Goal: Task Accomplishment & Management: Manage account settings

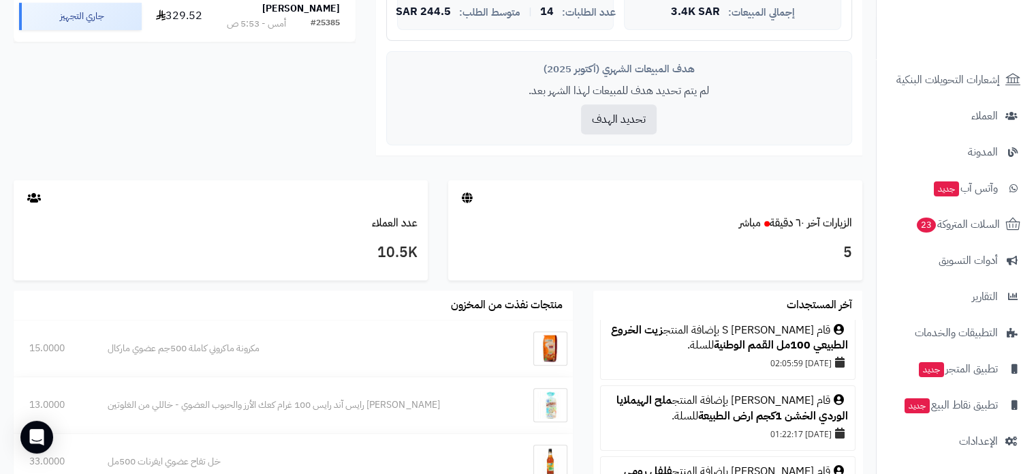
scroll to position [273, 0]
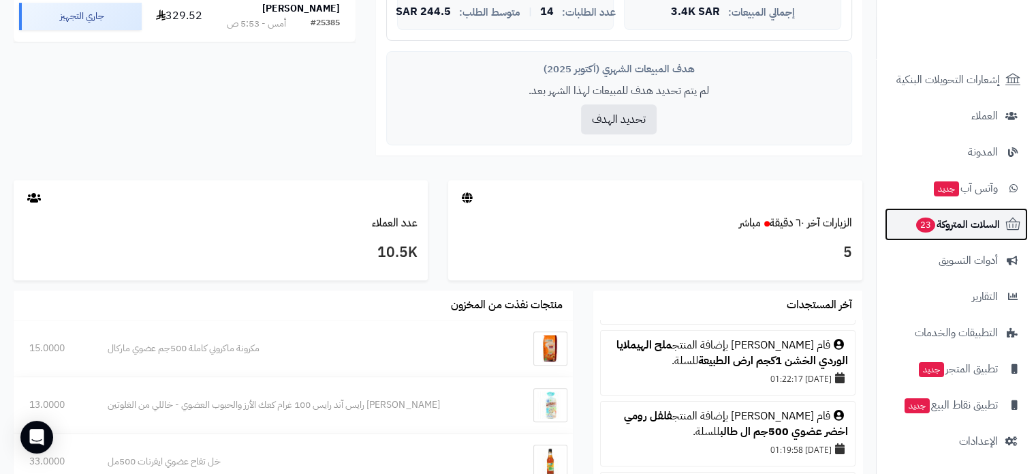
click at [949, 225] on span "السلات المتروكة 23" at bounding box center [957, 224] width 85 height 19
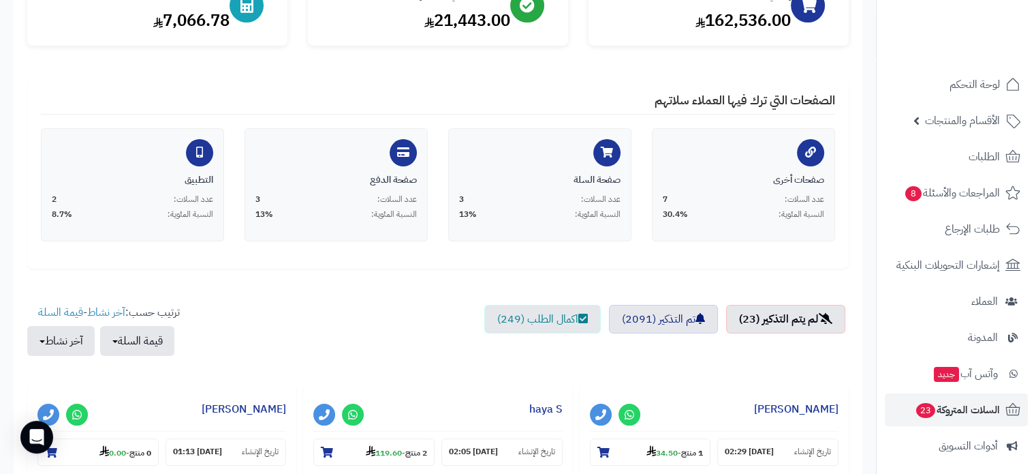
scroll to position [273, 0]
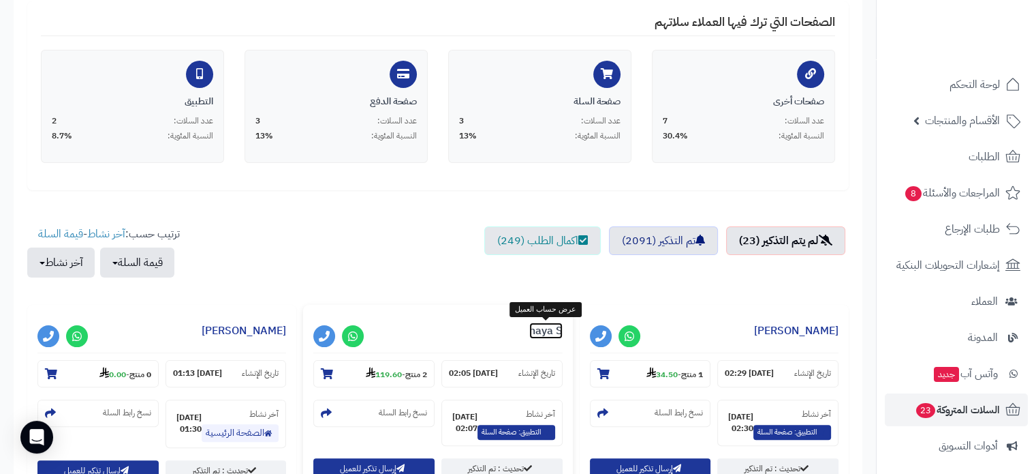
click at [535, 333] on link "haya S" at bounding box center [545, 330] width 33 height 16
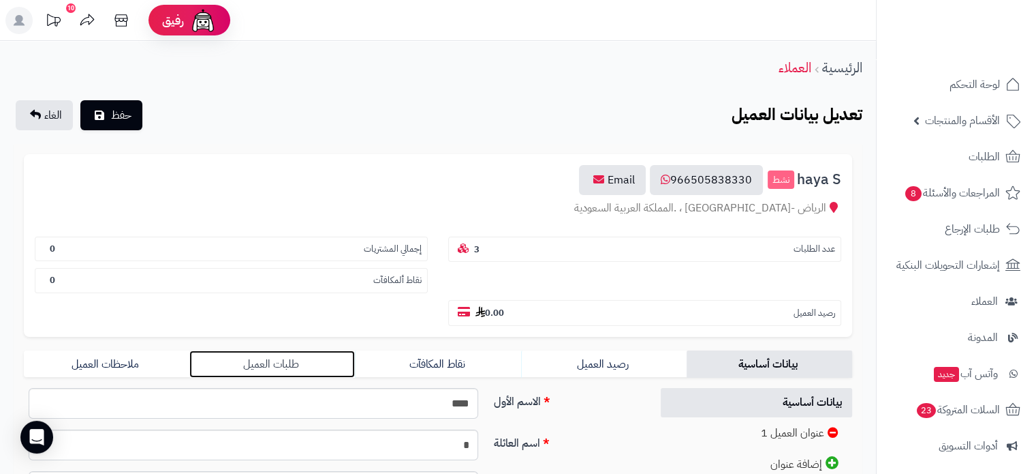
click at [297, 350] on link "طلبات العميل" at bounding box center [272, 363] width 166 height 27
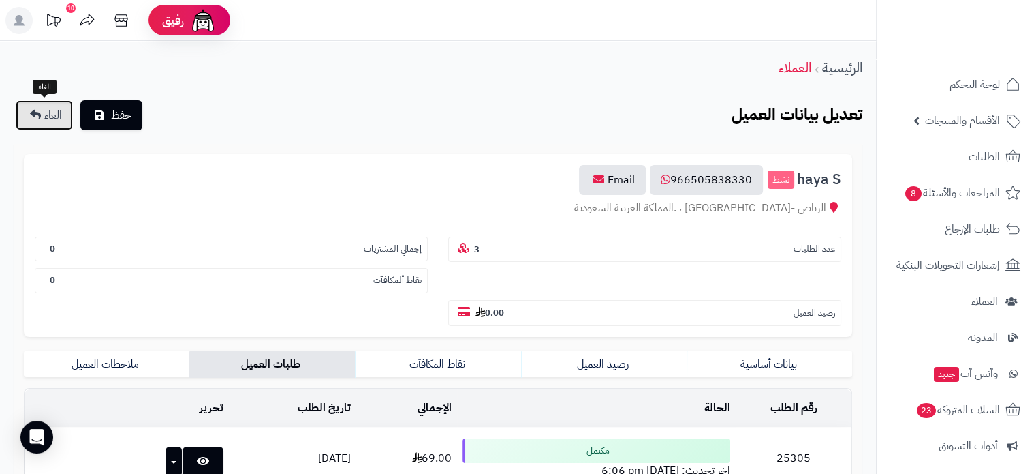
click at [42, 119] on link "الغاء" at bounding box center [44, 115] width 57 height 30
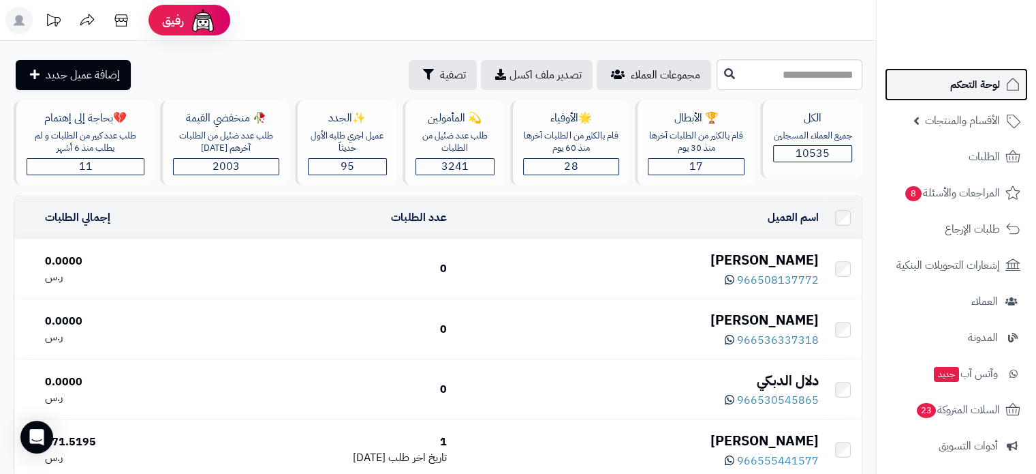
click at [981, 90] on span "لوحة التحكم" at bounding box center [976, 84] width 50 height 19
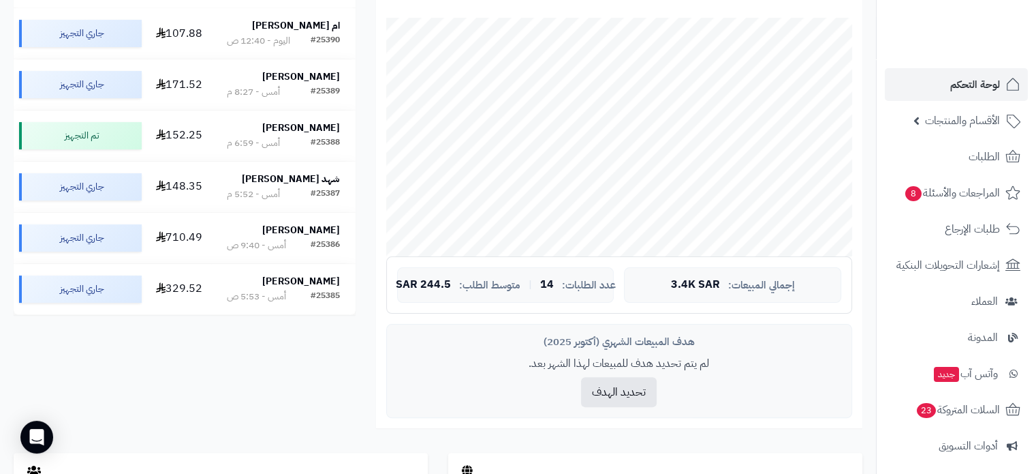
scroll to position [477, 0]
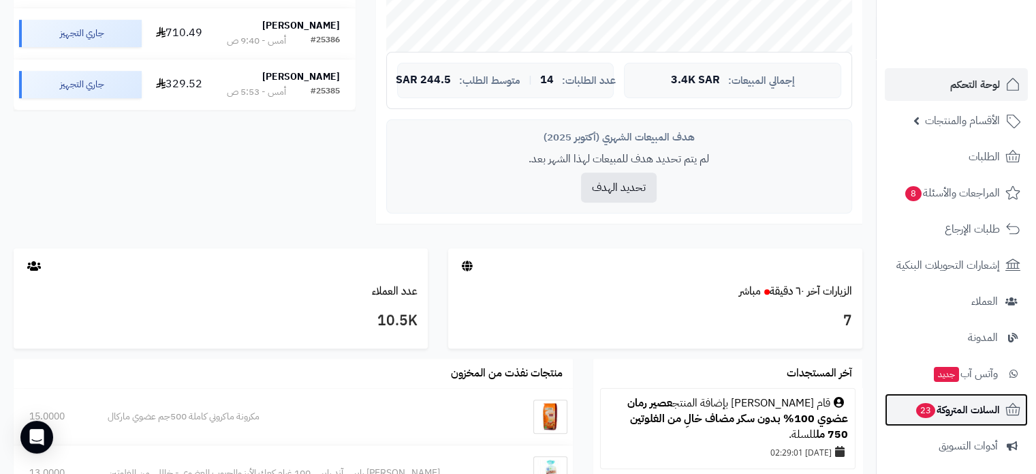
click at [932, 411] on span "23" at bounding box center [926, 410] width 19 height 15
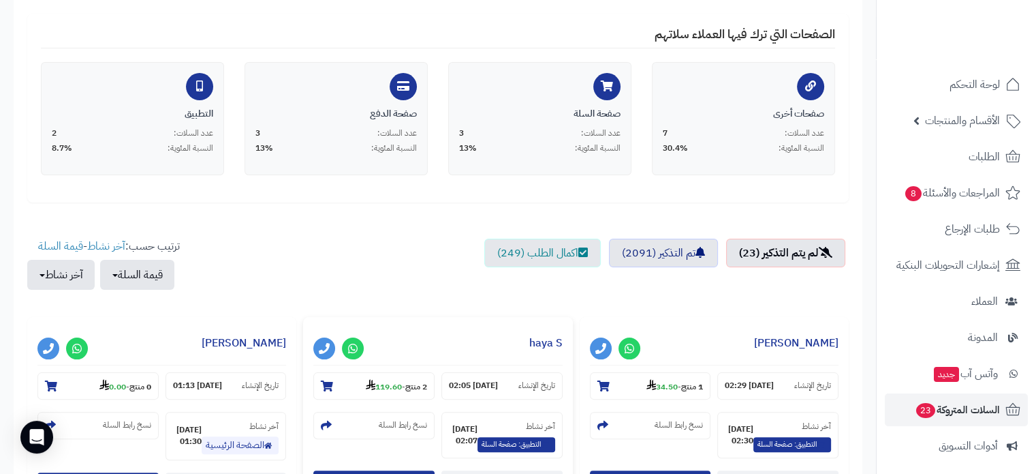
scroll to position [341, 0]
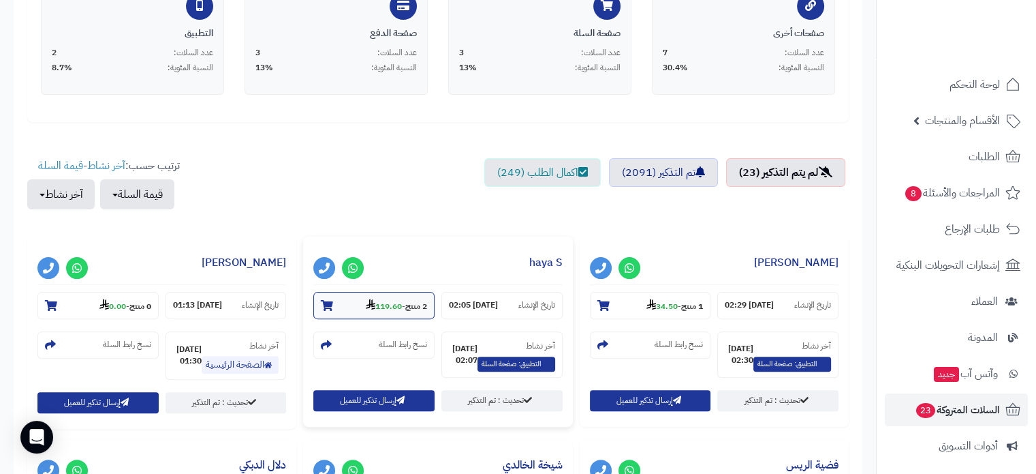
click at [325, 307] on icon at bounding box center [327, 305] width 12 height 11
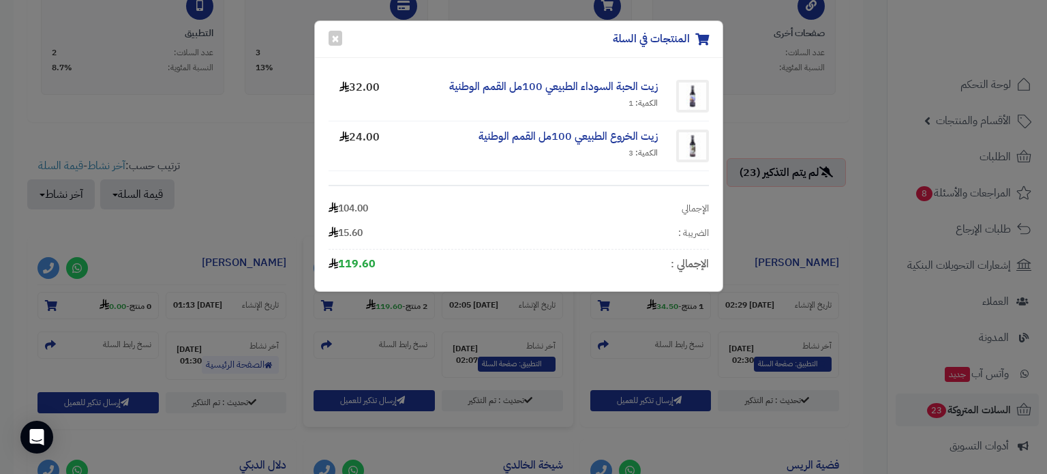
click at [260, 143] on div "المنتجات في السلة × زيت الحبة السوداء الطبيعي 100مل القمم الوطنية الكمية: 1 32.…" at bounding box center [523, 237] width 1047 height 474
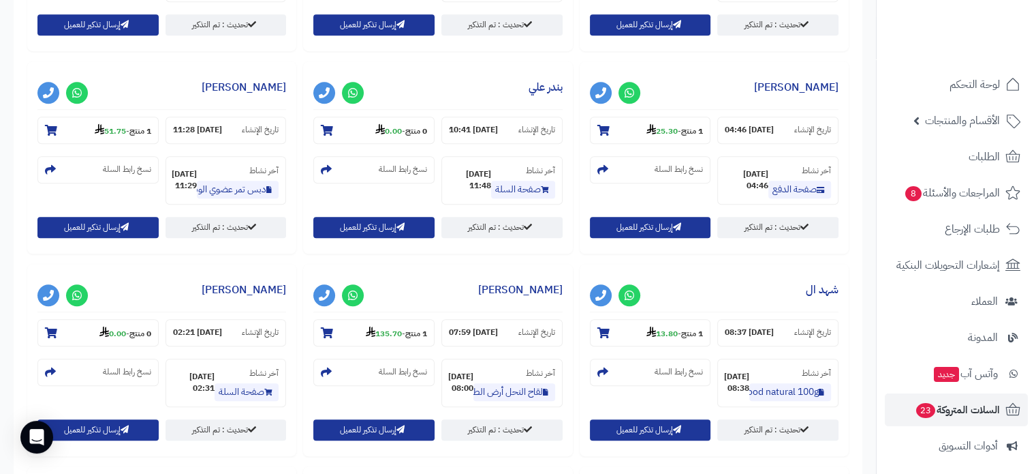
scroll to position [954, 0]
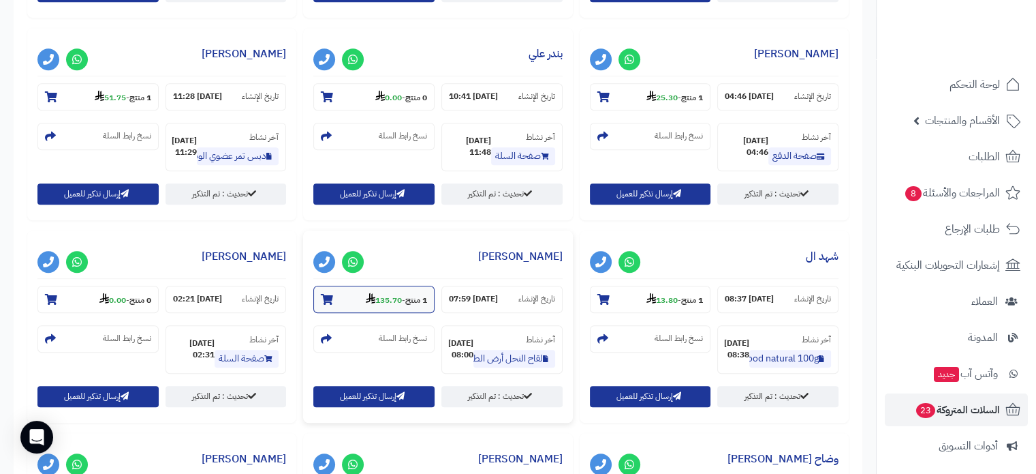
click at [327, 296] on icon at bounding box center [327, 299] width 12 height 11
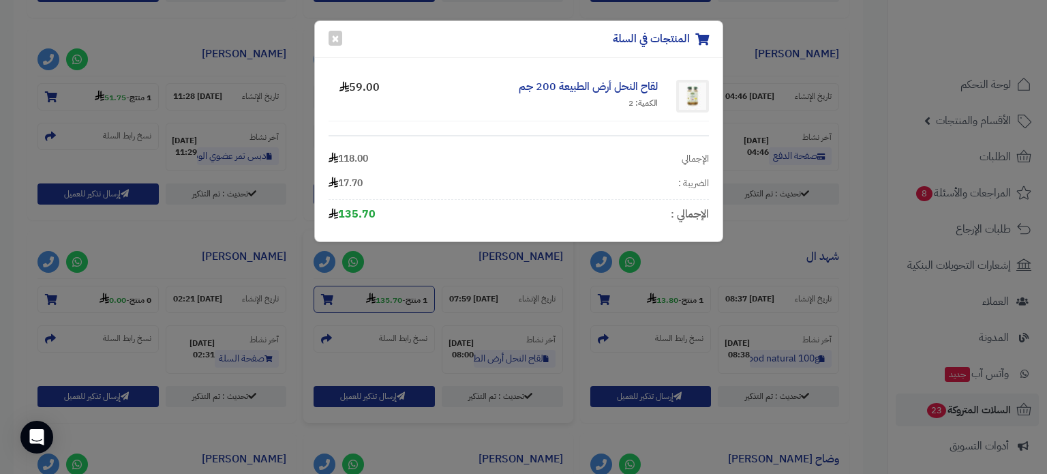
click at [327, 296] on div "المنتجات في السلة × لقاح النحل أرض الطبيعة 200 جم الكمية: 2 59.00 الإجمالي 118.…" at bounding box center [523, 237] width 1047 height 474
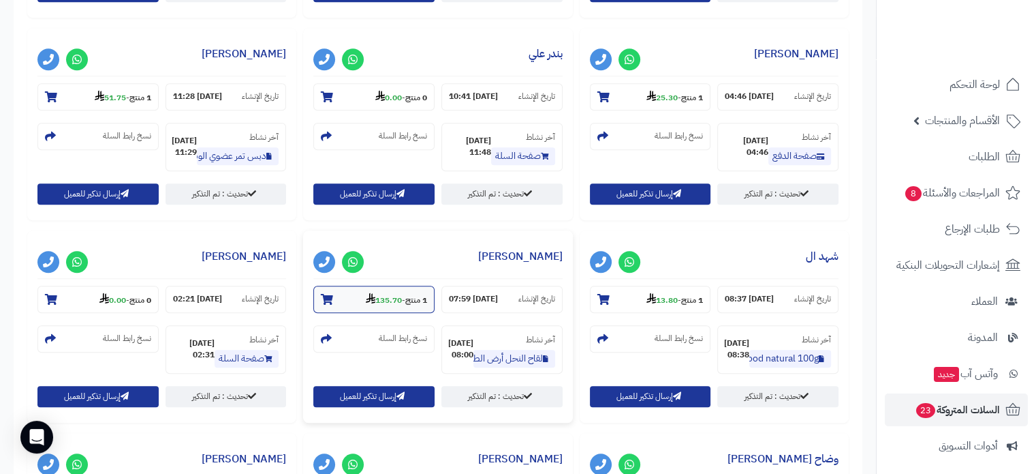
click at [327, 296] on icon at bounding box center [327, 299] width 12 height 11
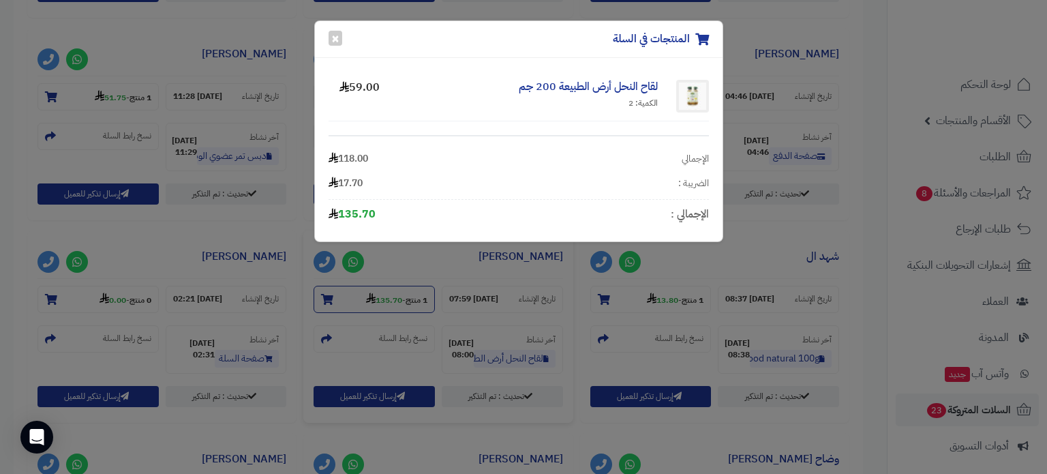
click at [327, 296] on div "المنتجات في السلة × لقاح النحل أرض الطبيعة 200 جم الكمية: 2 59.00 الإجمالي 118.…" at bounding box center [523, 237] width 1047 height 474
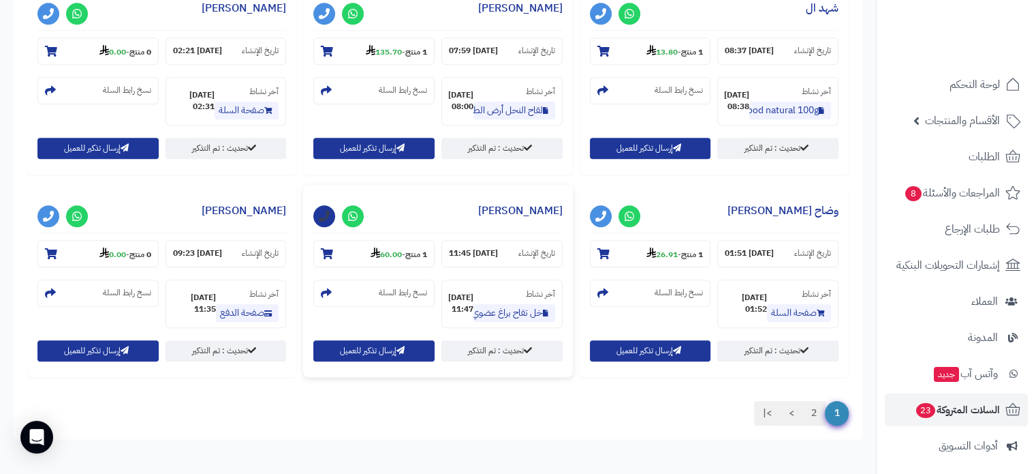
scroll to position [1274, 0]
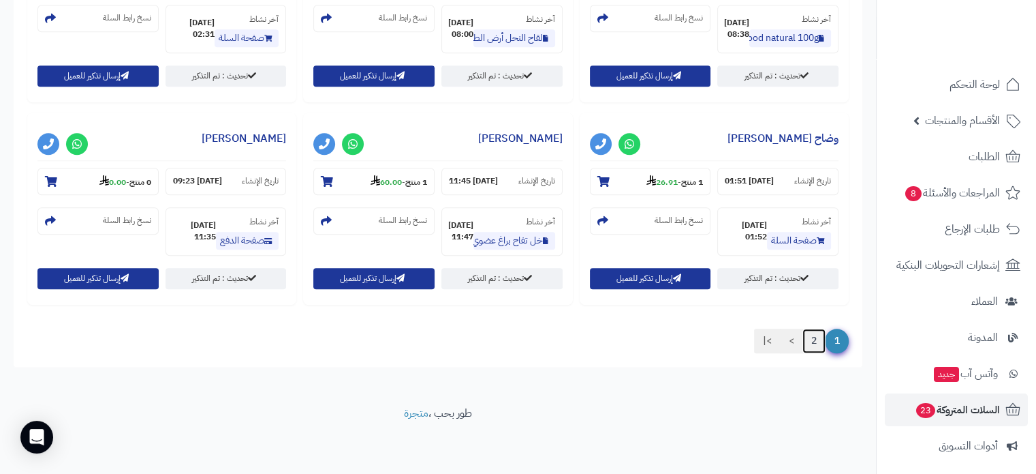
click at [815, 341] on link "2" at bounding box center [814, 340] width 23 height 25
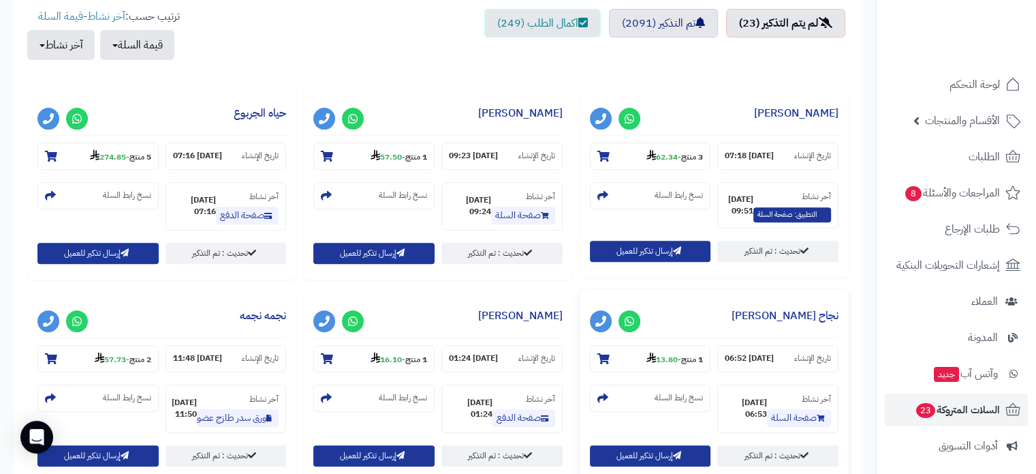
scroll to position [321, 0]
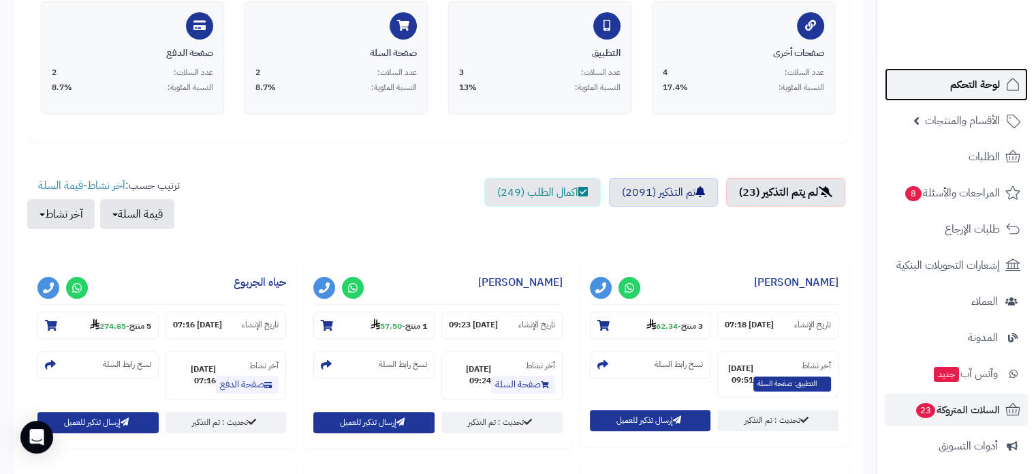
click at [957, 94] on link "لوحة التحكم" at bounding box center [956, 84] width 143 height 33
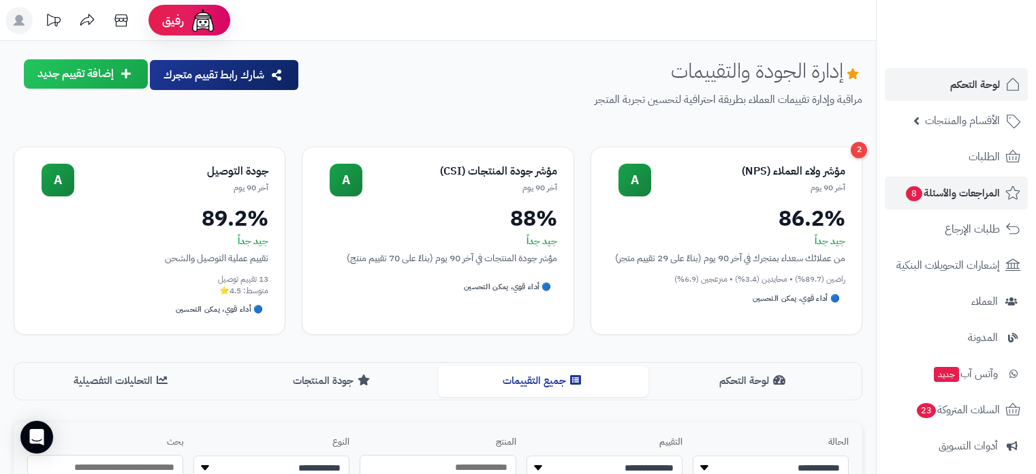
scroll to position [68, 0]
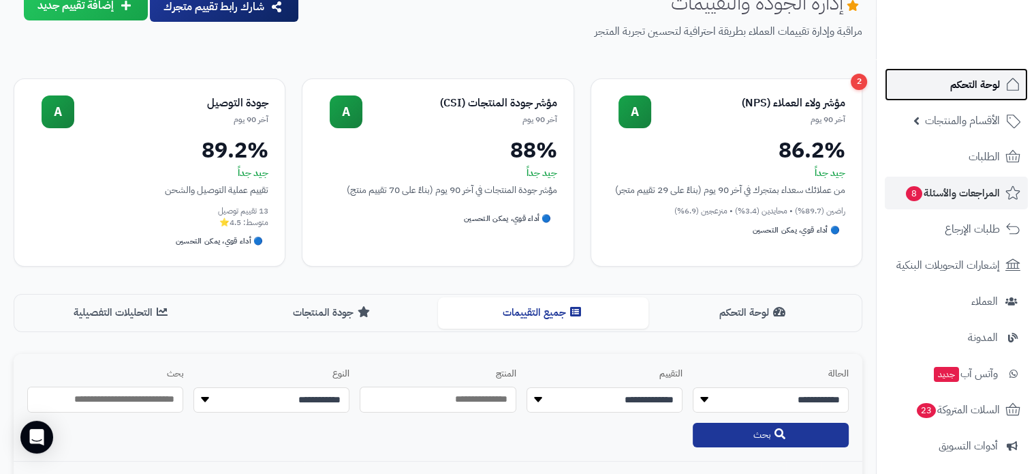
click at [972, 89] on span "لوحة التحكم" at bounding box center [976, 84] width 50 height 19
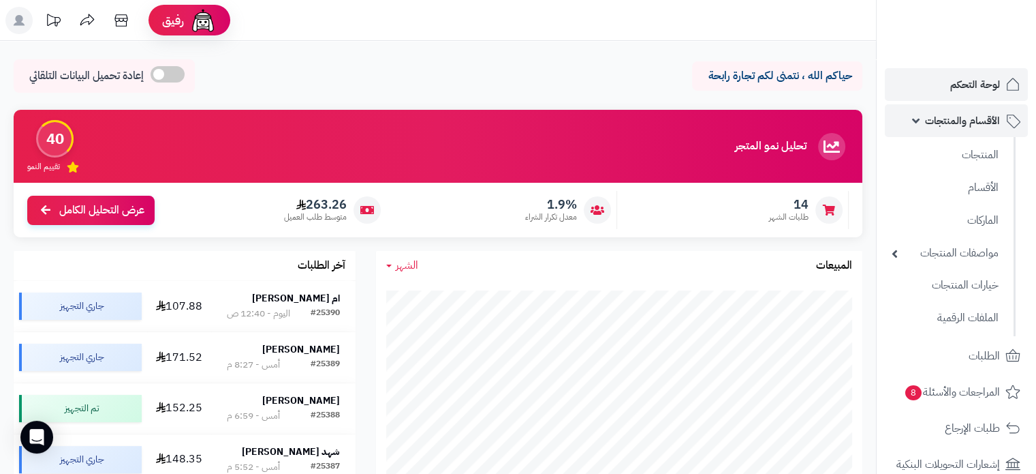
click at [954, 117] on span "الأقسام والمنتجات" at bounding box center [962, 120] width 75 height 19
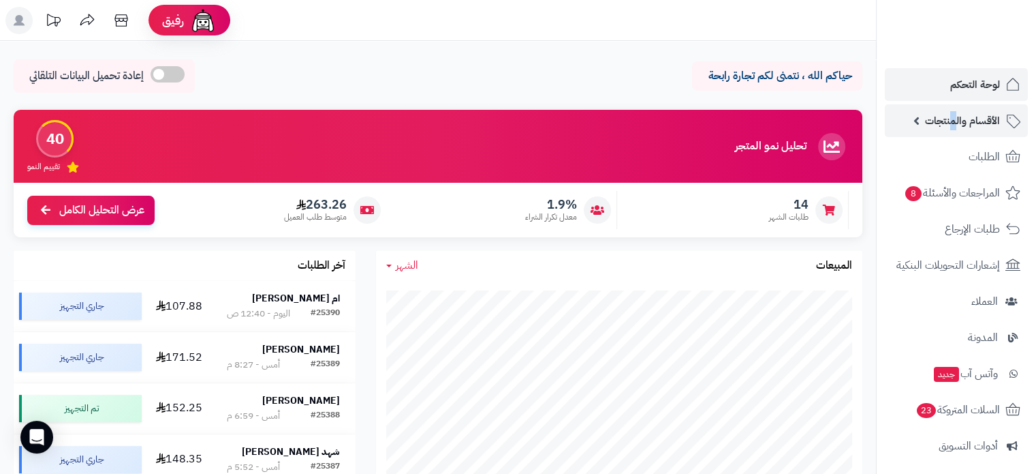
click at [954, 117] on span "الأقسام والمنتجات" at bounding box center [962, 120] width 75 height 19
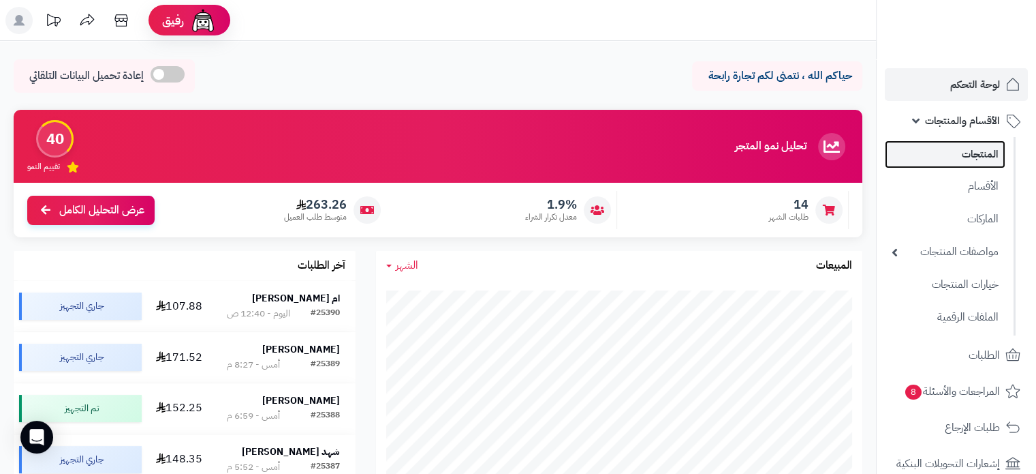
click at [970, 153] on link "المنتجات" at bounding box center [945, 154] width 121 height 28
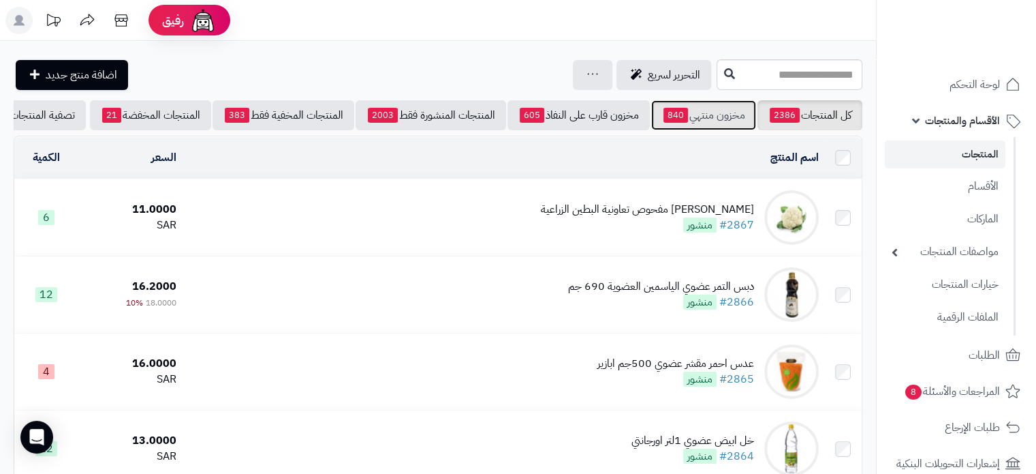
click at [704, 114] on link "مخزون منتهي 840" at bounding box center [703, 115] width 105 height 30
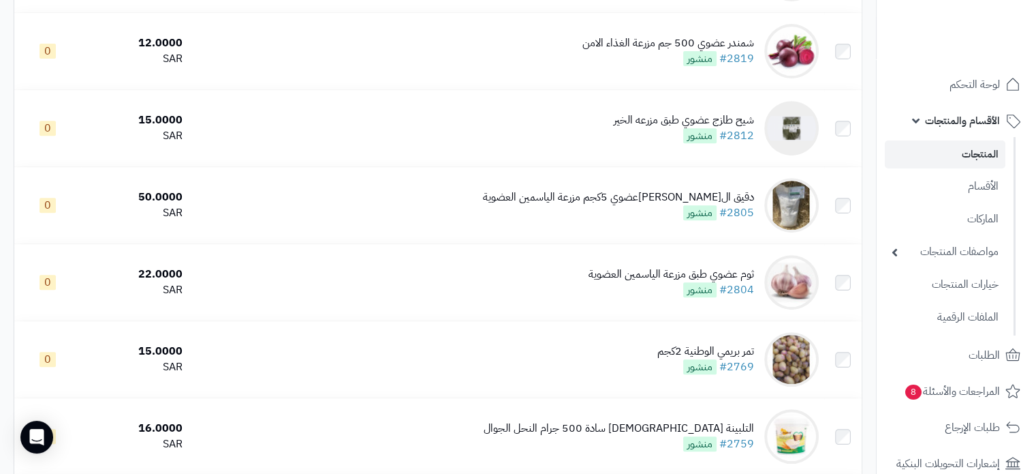
scroll to position [613, 0]
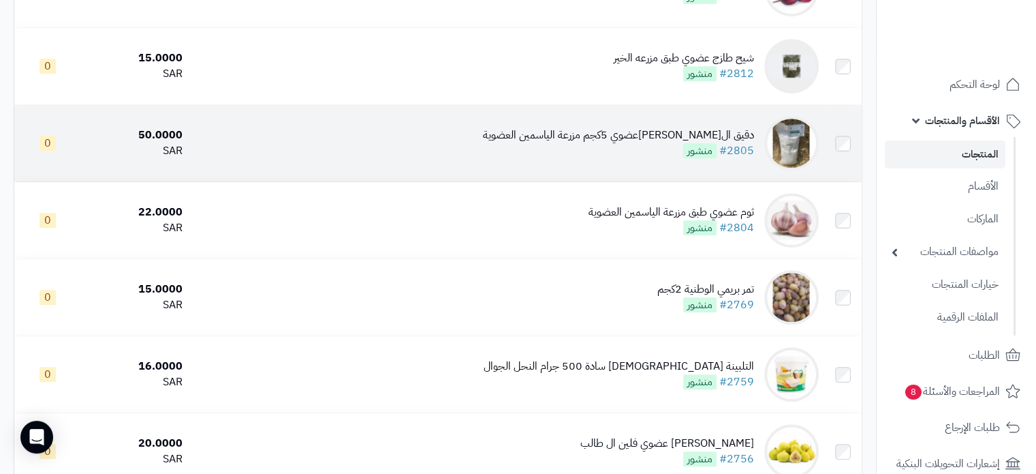
click at [619, 143] on div "دقيق ال[PERSON_NAME]عضوي 5كجم مزرعة الياسمين العضوية" at bounding box center [618, 135] width 271 height 16
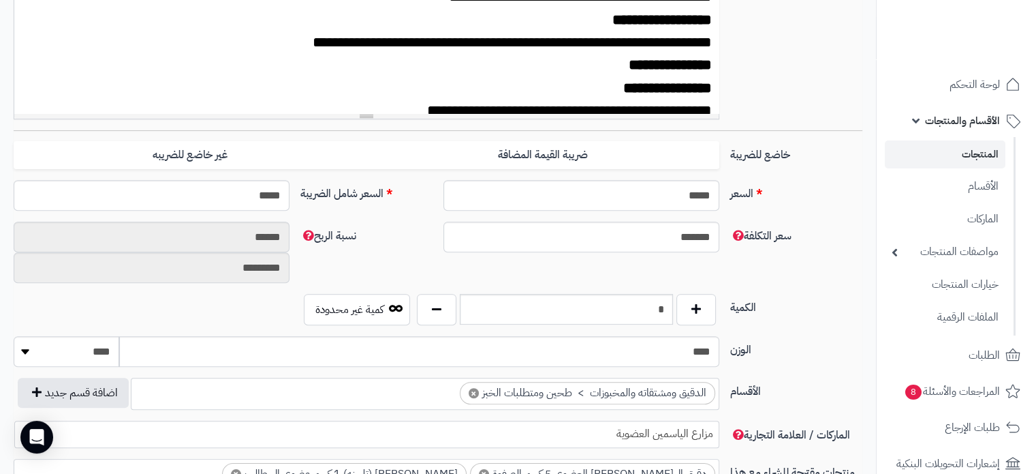
scroll to position [477, 0]
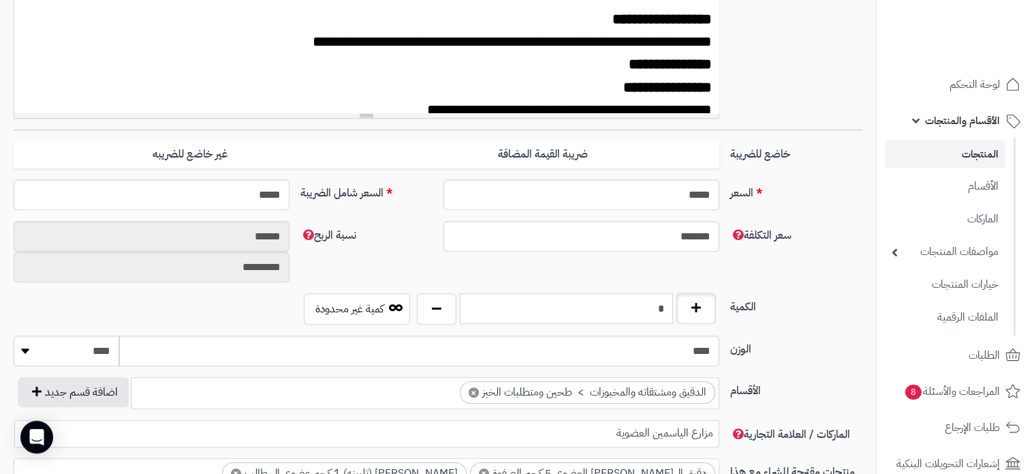
drag, startPoint x: 651, startPoint y: 312, endPoint x: 704, endPoint y: 311, distance: 52.5
click at [704, 311] on div "*" at bounding box center [567, 308] width 306 height 31
type input "*"
click at [24, 352] on select "******** **** ***** *****" at bounding box center [67, 350] width 106 height 31
select select "*"
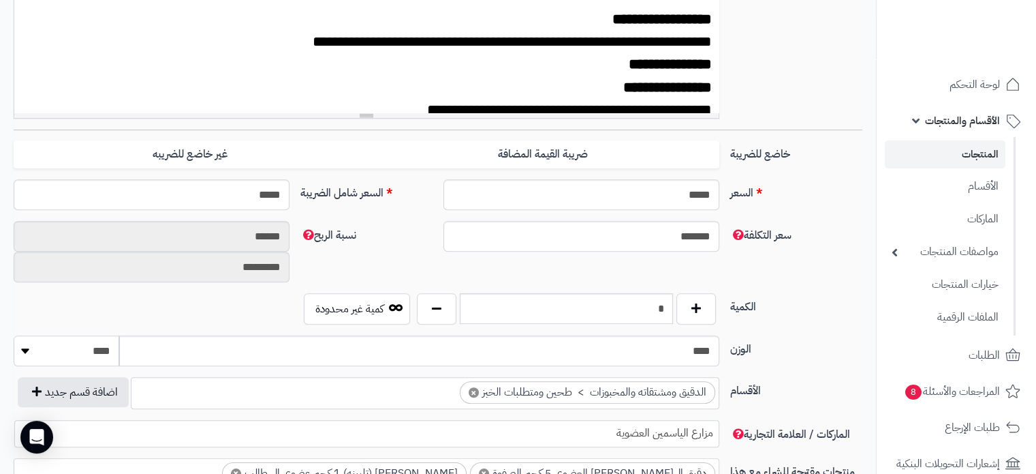
click at [14, 335] on select "******** **** ***** *****" at bounding box center [67, 350] width 106 height 31
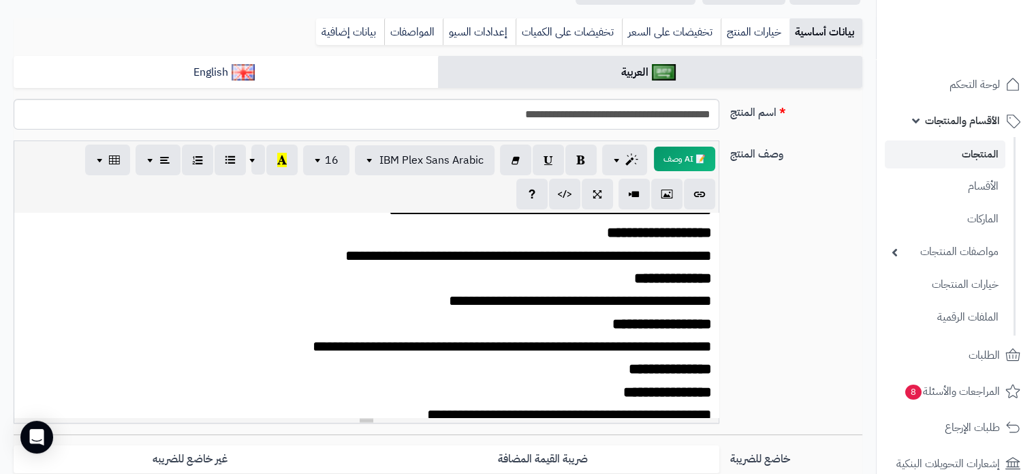
scroll to position [68, 0]
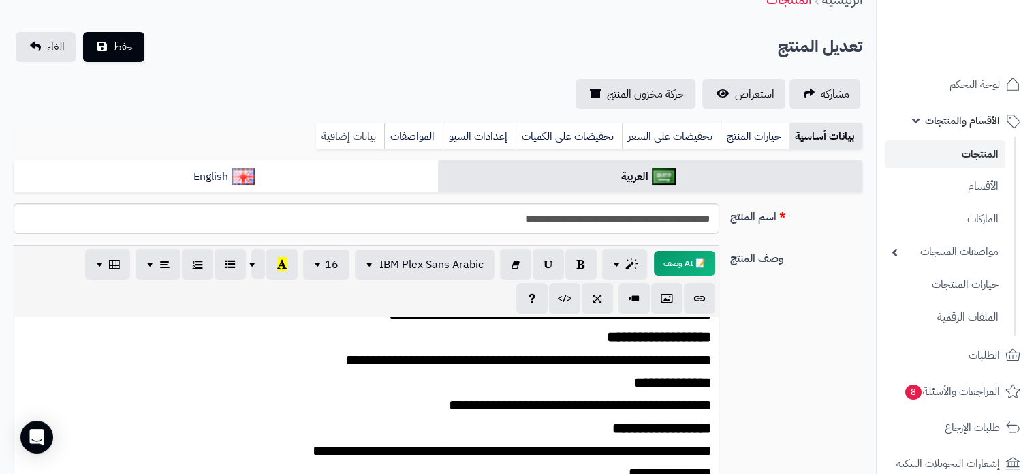
click at [356, 136] on link "بيانات إضافية" at bounding box center [350, 136] width 68 height 27
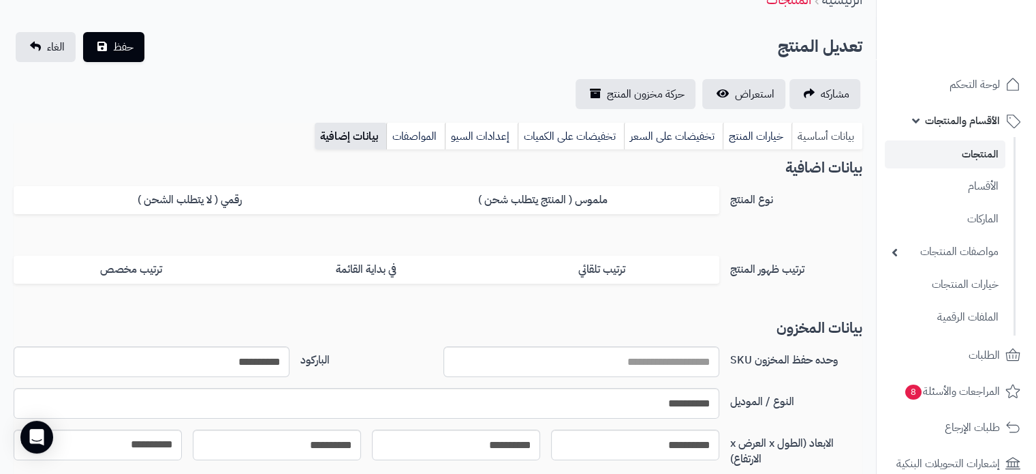
click at [818, 132] on link "بيانات أساسية" at bounding box center [827, 136] width 71 height 27
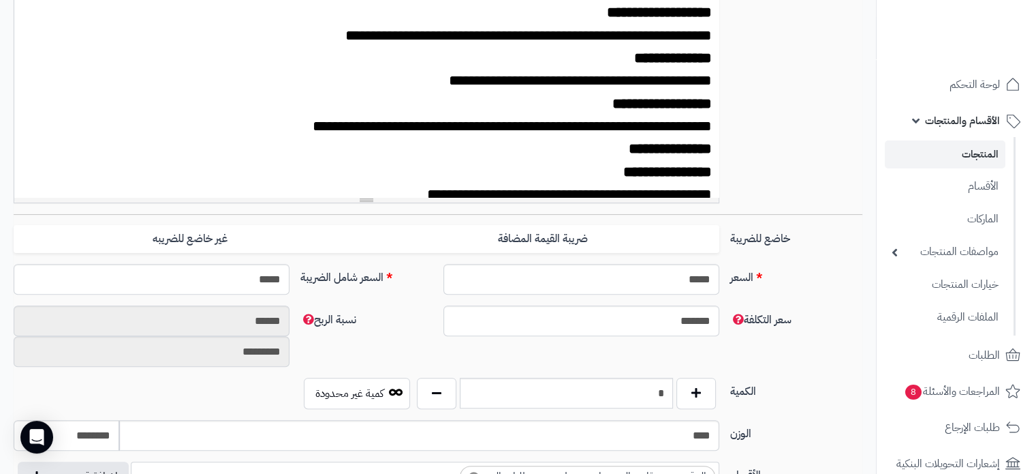
scroll to position [477, 0]
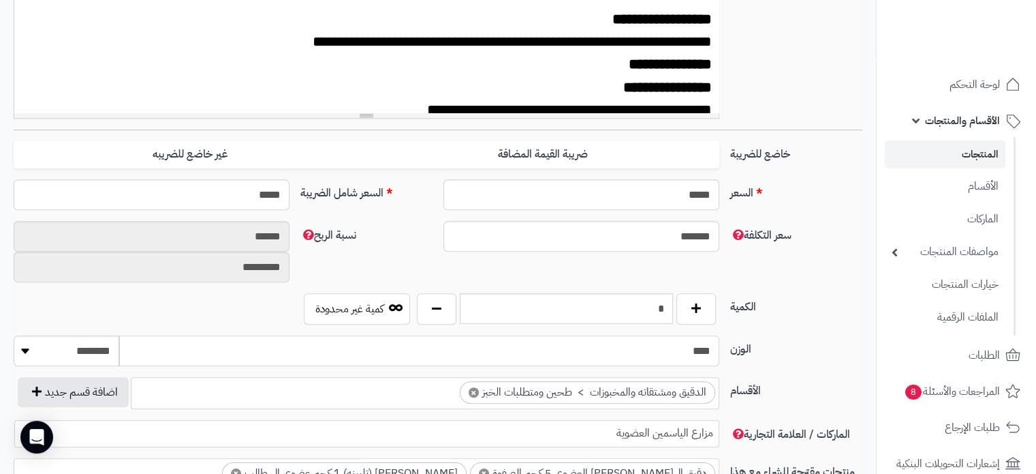
drag, startPoint x: 663, startPoint y: 348, endPoint x: 846, endPoint y: 343, distance: 183.4
click at [846, 348] on div "الوزن **** ******** **** ***** *****" at bounding box center [438, 356] width 860 height 42
type input "*"
click at [829, 302] on label "الكمية" at bounding box center [796, 304] width 143 height 22
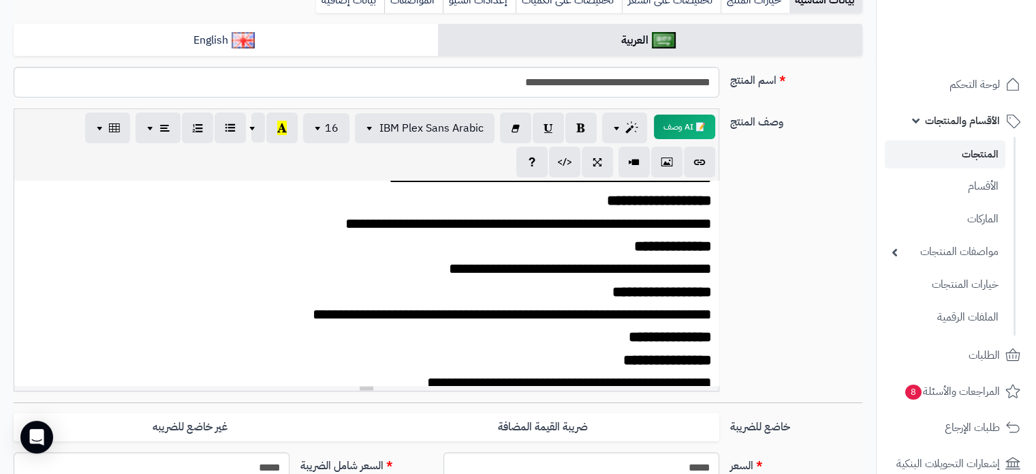
scroll to position [0, 0]
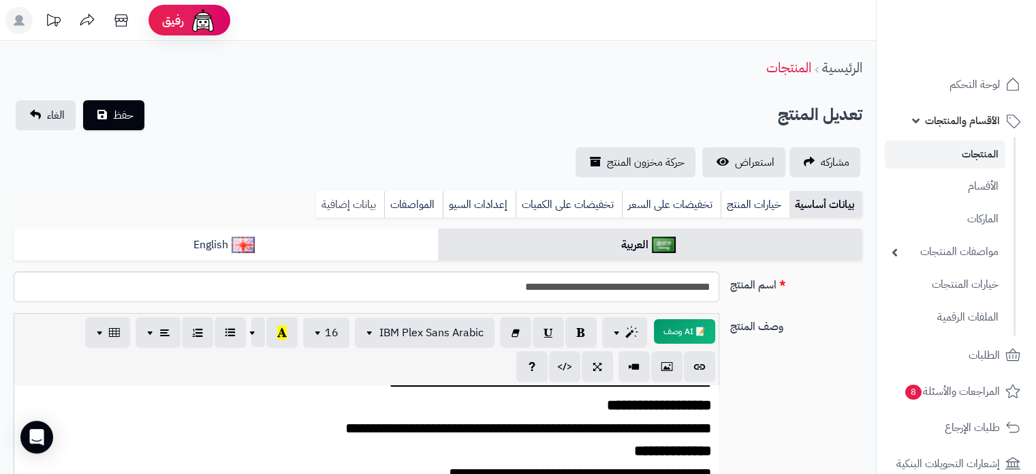
click at [352, 204] on link "بيانات إضافية" at bounding box center [350, 204] width 68 height 27
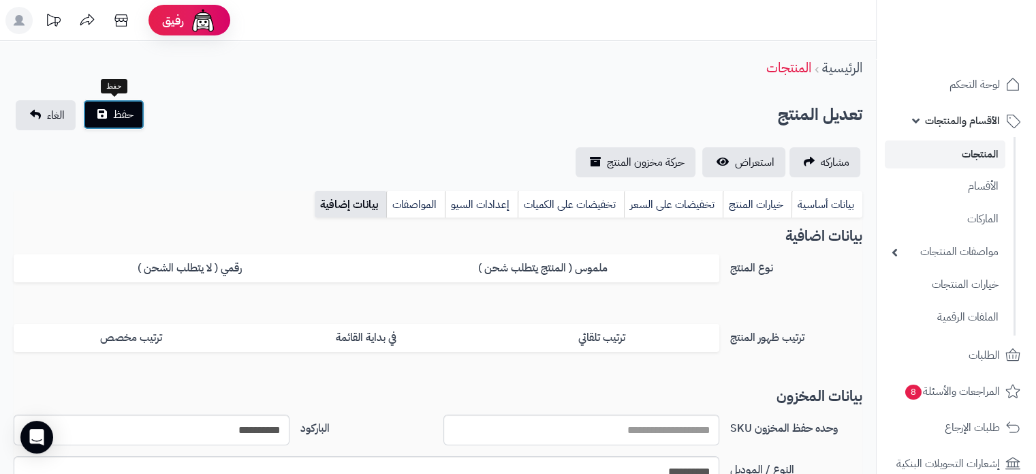
click at [133, 123] on button "حفظ" at bounding box center [113, 114] width 61 height 30
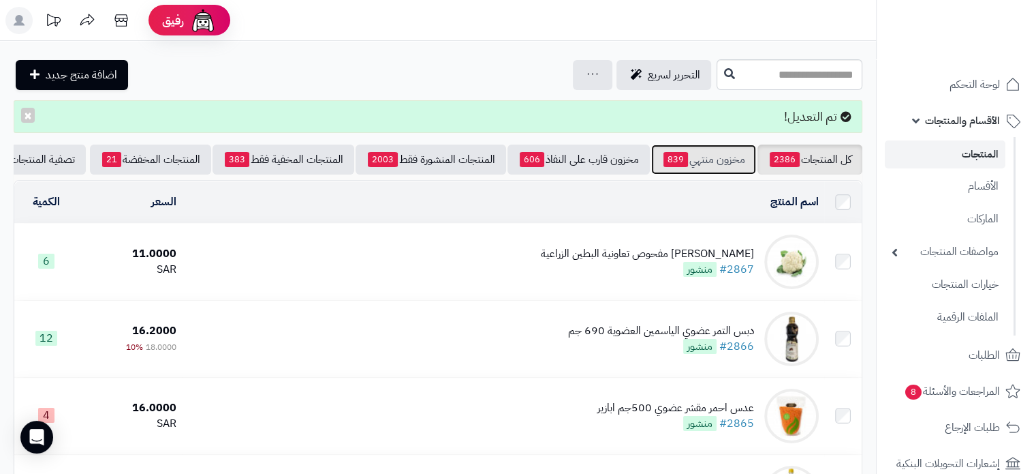
click at [709, 156] on link "مخزون منتهي 839" at bounding box center [703, 159] width 105 height 30
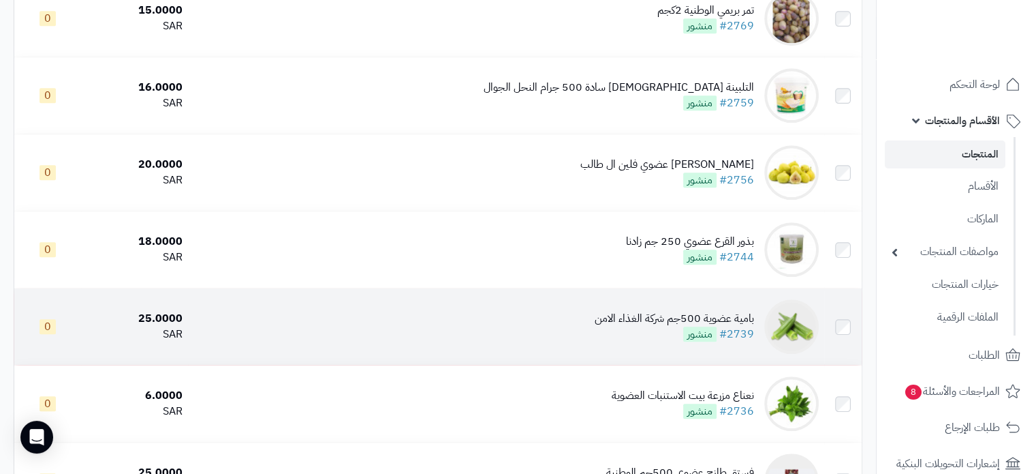
scroll to position [818, 0]
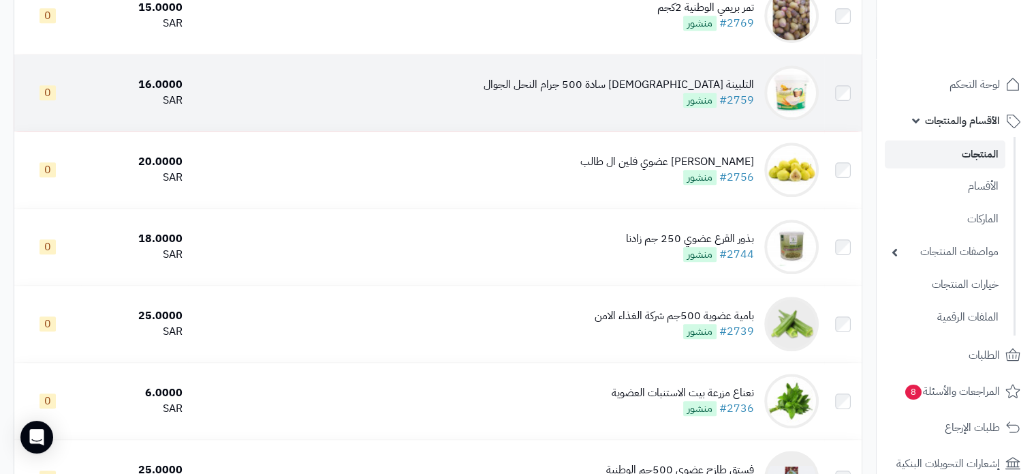
click at [641, 93] on div "التلبينة النبوية سادة 500 جرام النحل الجوال" at bounding box center [619, 85] width 271 height 16
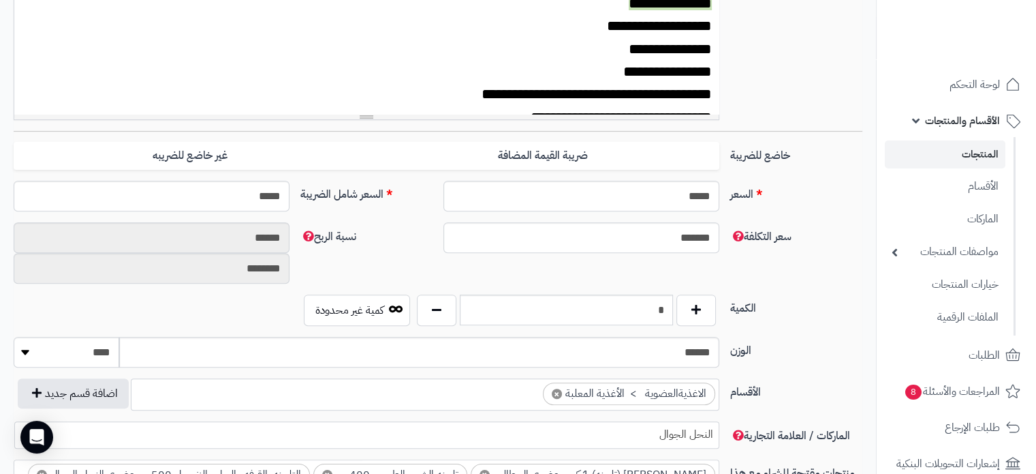
scroll to position [613, 0]
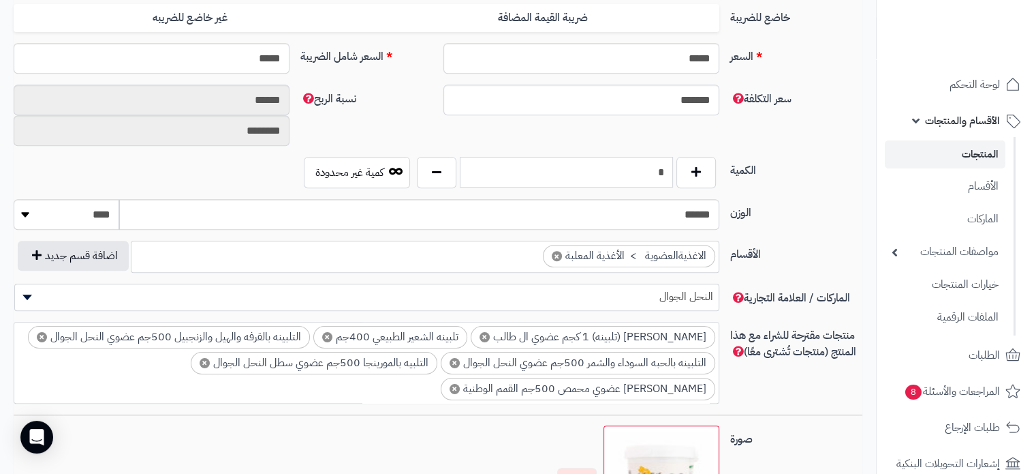
drag, startPoint x: 714, startPoint y: 165, endPoint x: 733, endPoint y: 165, distance: 19.1
click at [733, 165] on div "الكمية * كمية غير محدودة" at bounding box center [438, 178] width 860 height 42
type input "*"
click at [813, 202] on label "الوزن" at bounding box center [796, 210] width 143 height 22
click at [719, 202] on input "******" at bounding box center [419, 214] width 600 height 31
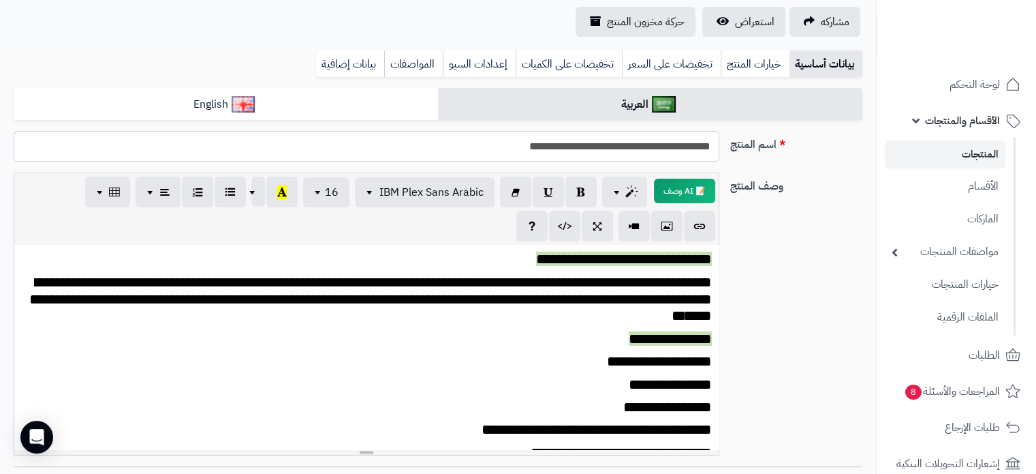
scroll to position [0, 0]
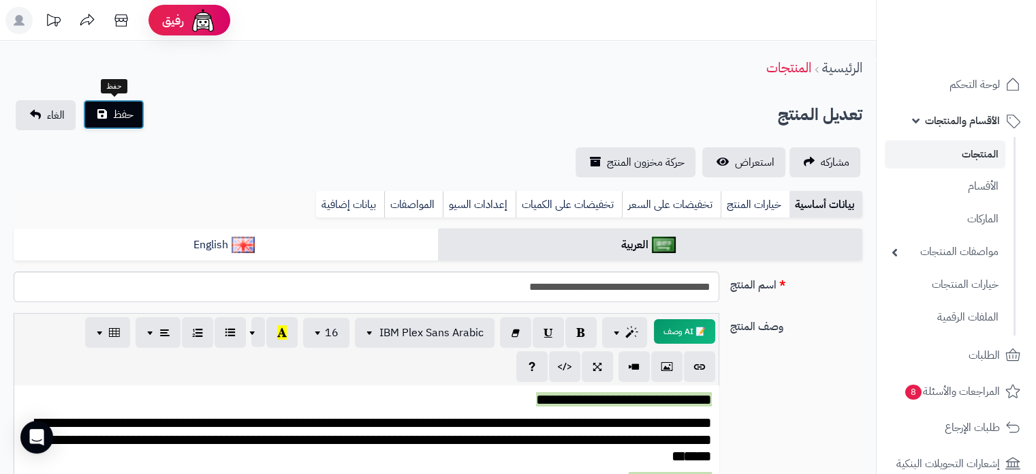
click at [123, 112] on span "حفظ" at bounding box center [123, 114] width 20 height 16
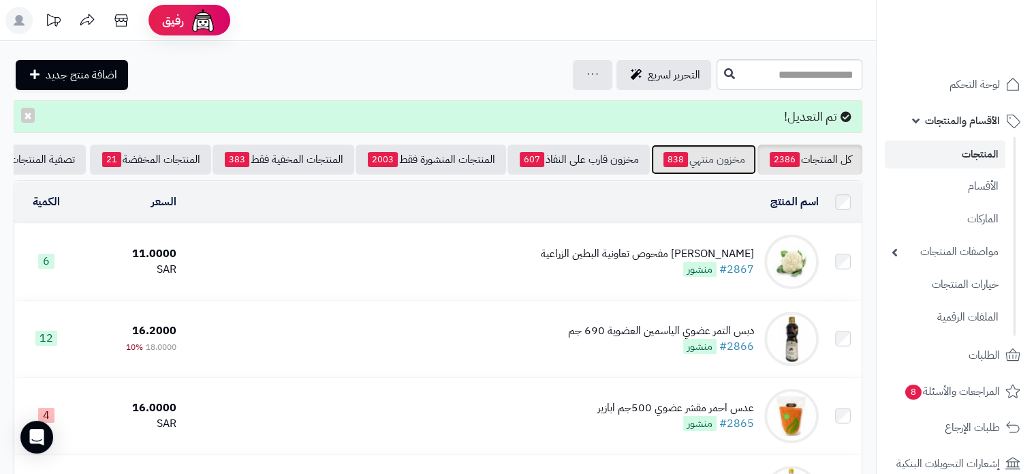
click at [710, 157] on link "مخزون منتهي 838" at bounding box center [703, 159] width 105 height 30
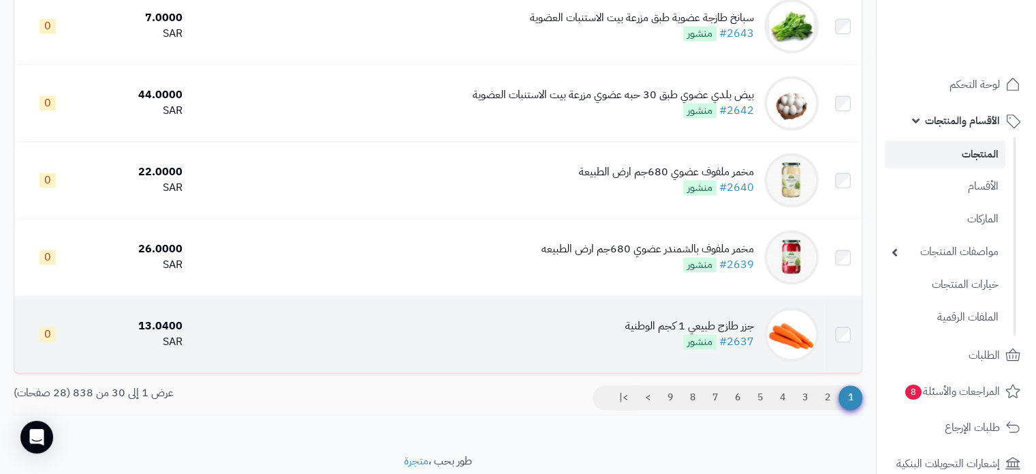
scroll to position [2185, 0]
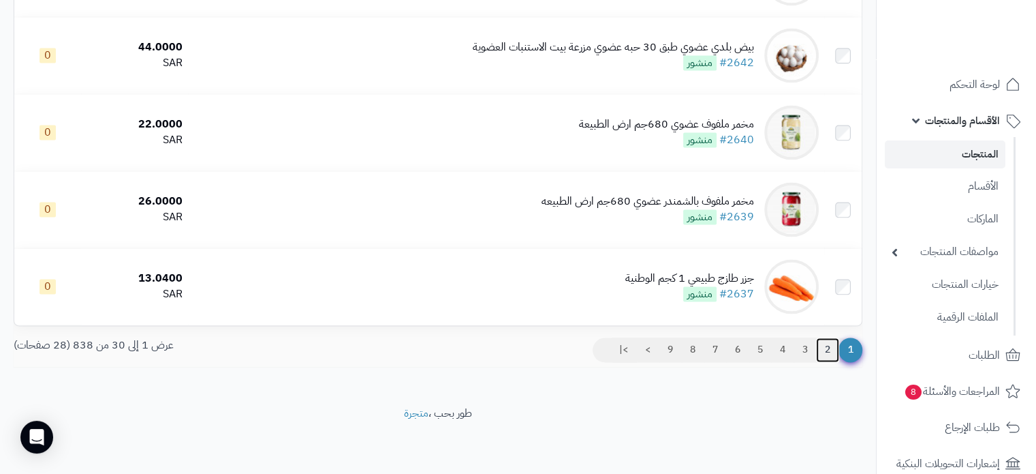
click at [830, 341] on link "2" at bounding box center [827, 349] width 23 height 25
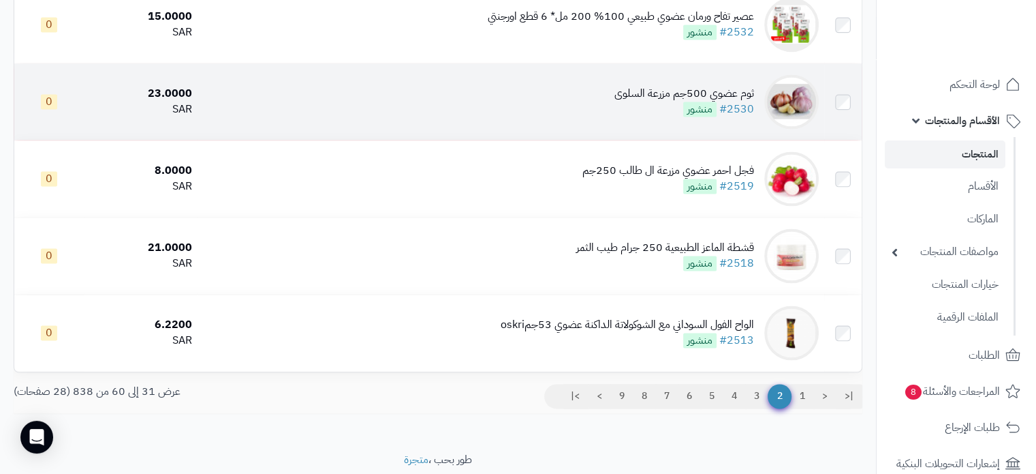
scroll to position [2181, 0]
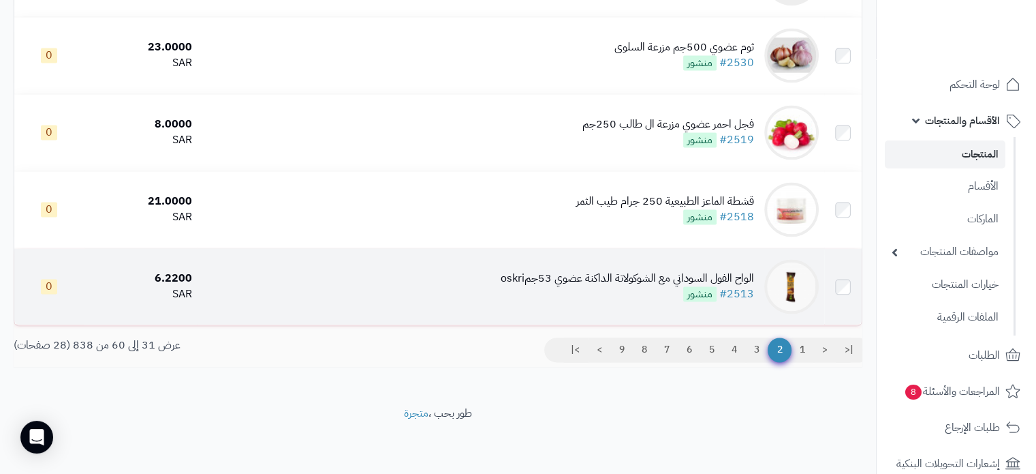
click at [621, 286] on div "الواح الفول السوداني مع الشوكولاتة الداكنة عضوي 53جمoskri" at bounding box center [628, 279] width 254 height 16
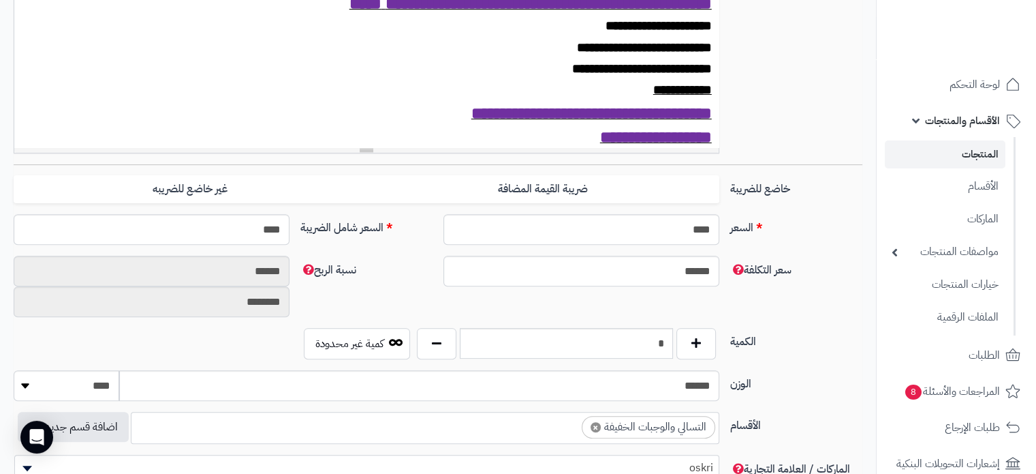
scroll to position [681, 0]
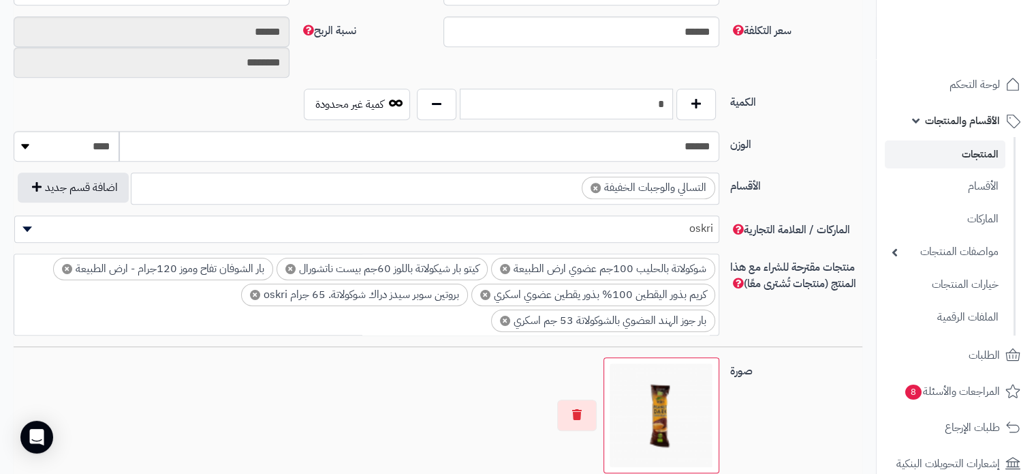
drag, startPoint x: 698, startPoint y: 92, endPoint x: 731, endPoint y: 89, distance: 32.8
click at [731, 89] on div "الكمية * كمية غير محدودة" at bounding box center [438, 110] width 860 height 42
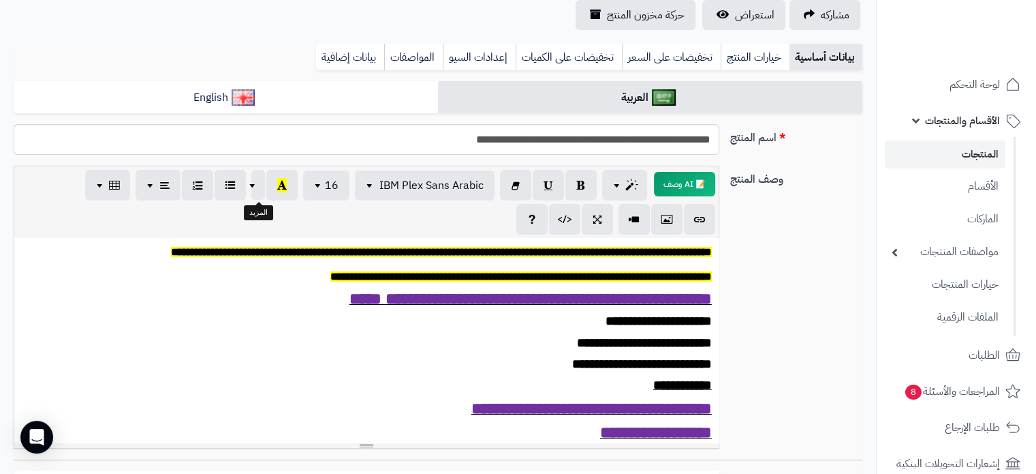
scroll to position [0, 0]
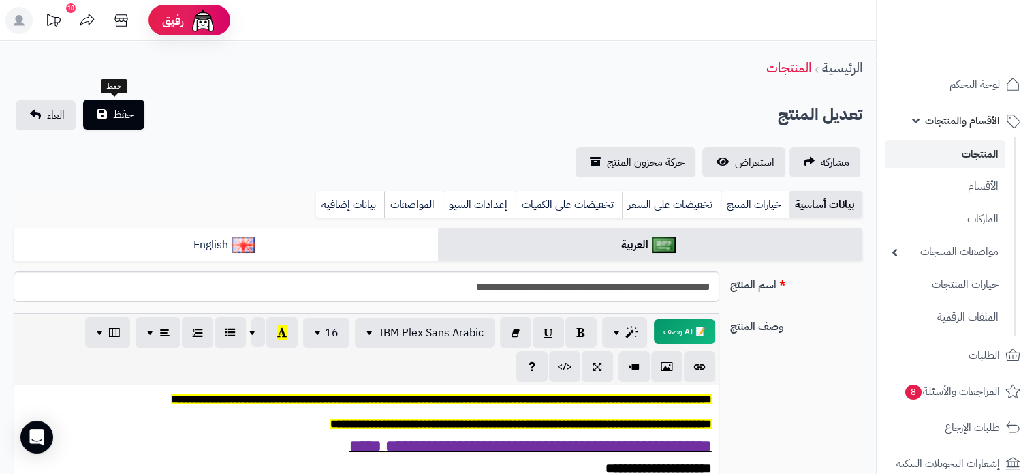
type input "**"
click at [123, 112] on span "حفظ" at bounding box center [123, 114] width 20 height 16
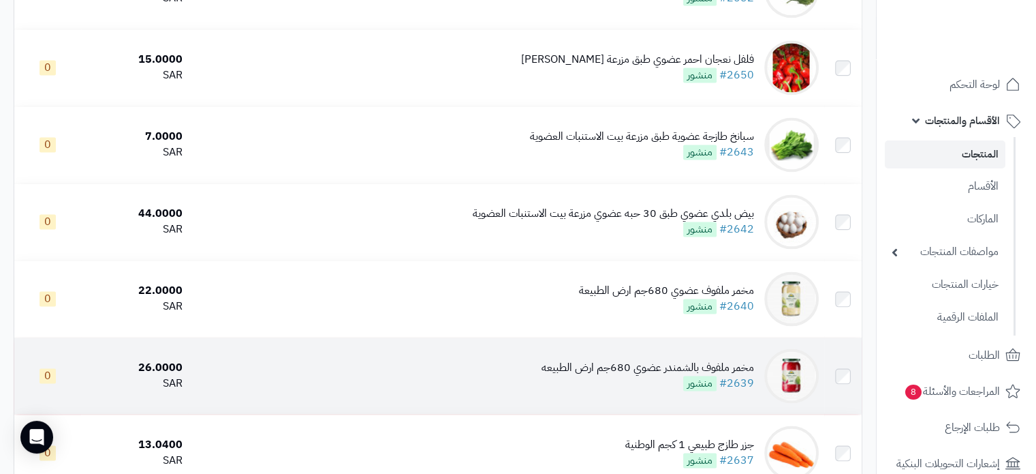
scroll to position [2185, 0]
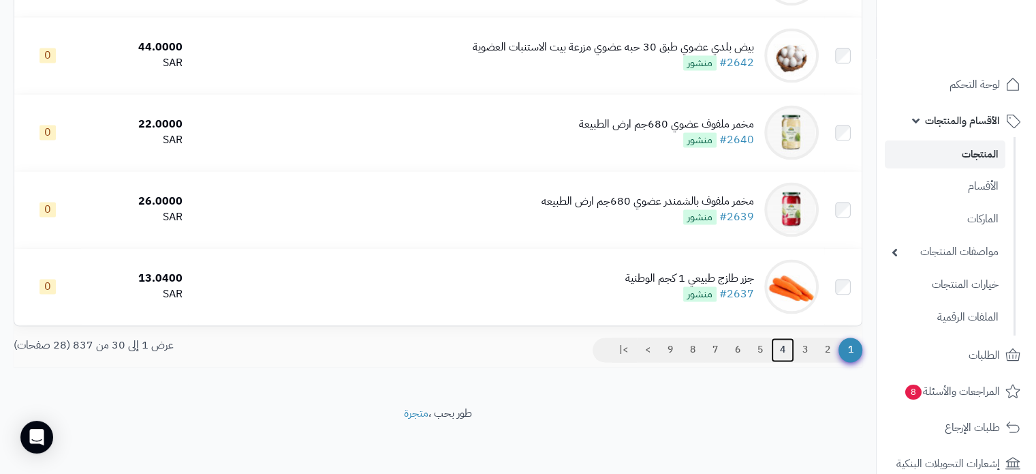
click at [790, 348] on link "4" at bounding box center [782, 349] width 23 height 25
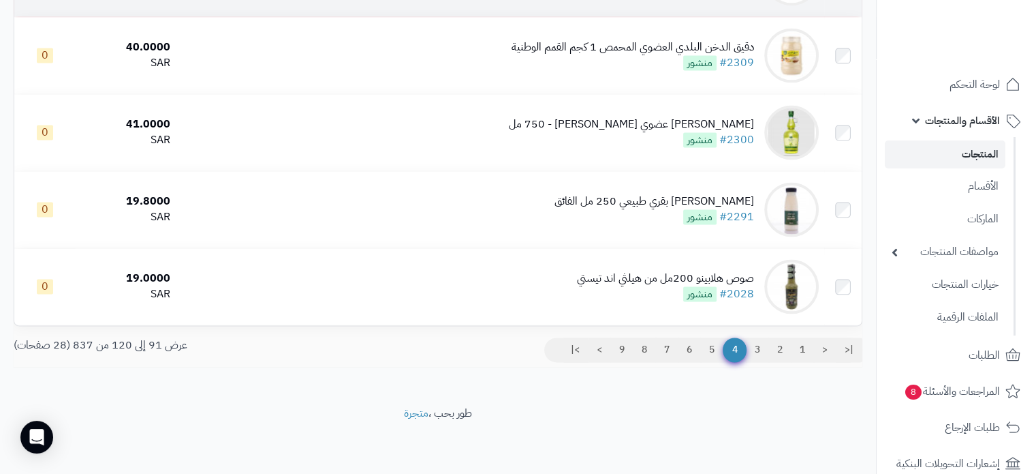
scroll to position [2185, 0]
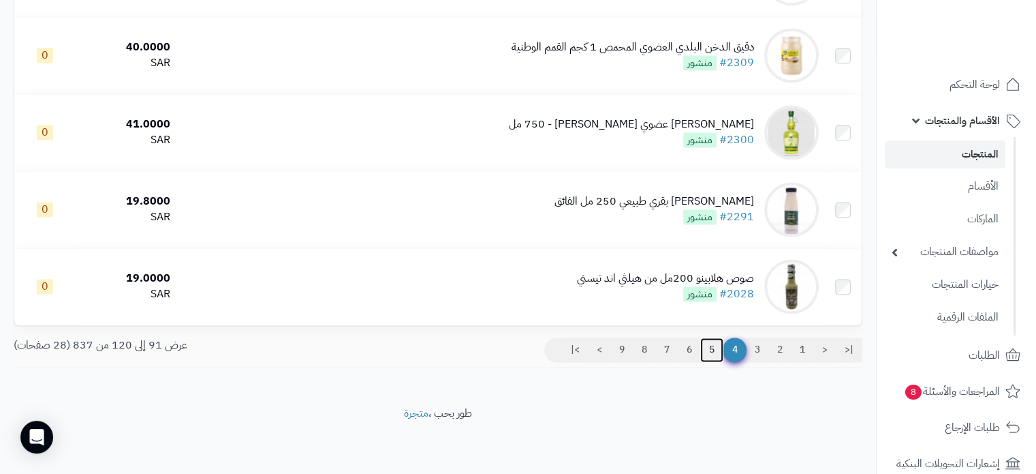
click at [711, 352] on link "5" at bounding box center [712, 349] width 23 height 25
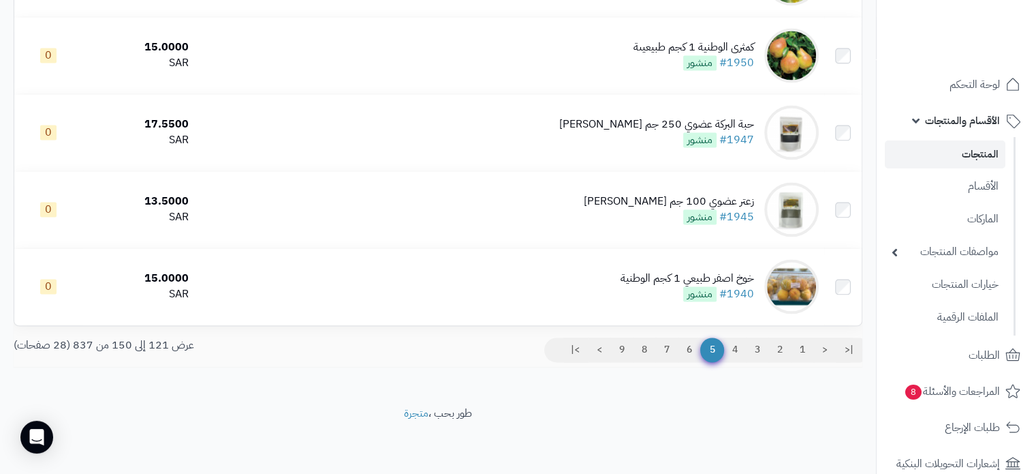
scroll to position [2185, 0]
click at [684, 347] on link "6" at bounding box center [689, 349] width 23 height 25
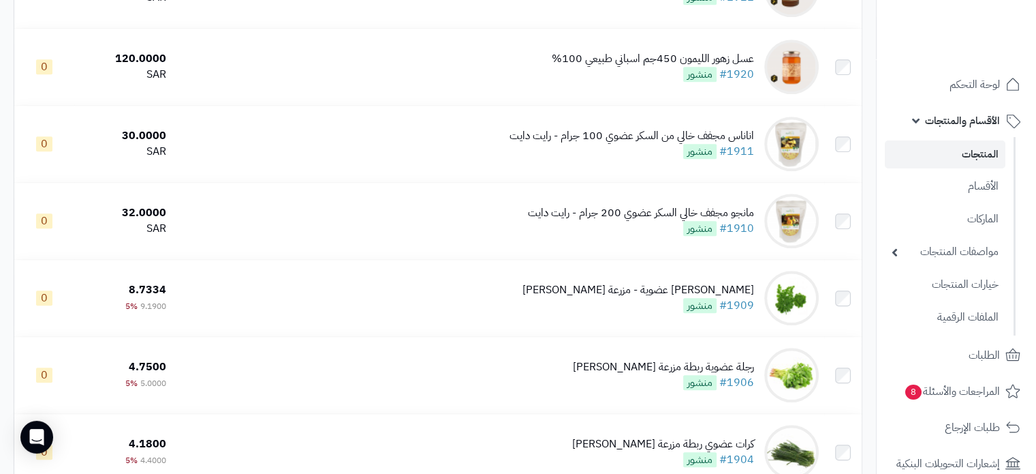
scroll to position [1158, 0]
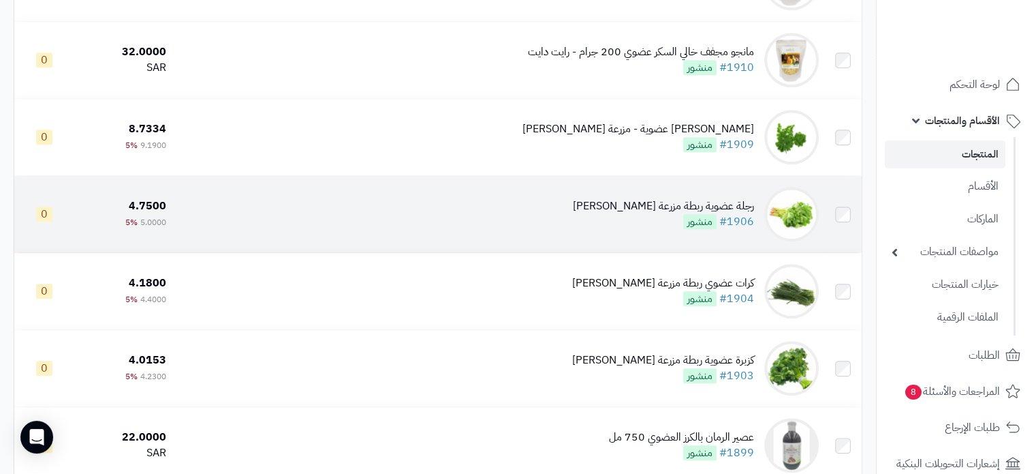
click at [667, 214] on div "رجلة عضوية ربطة مزرعة [PERSON_NAME]" at bounding box center [663, 206] width 181 height 16
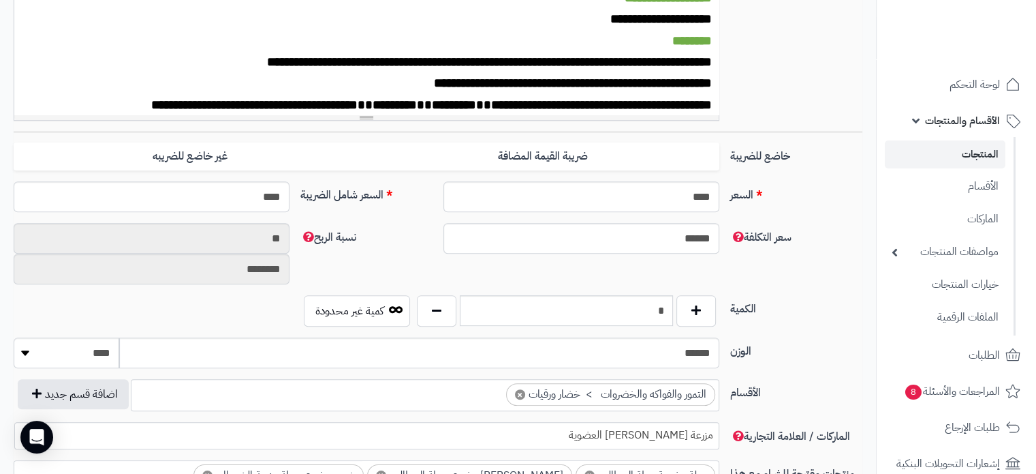
scroll to position [613, 0]
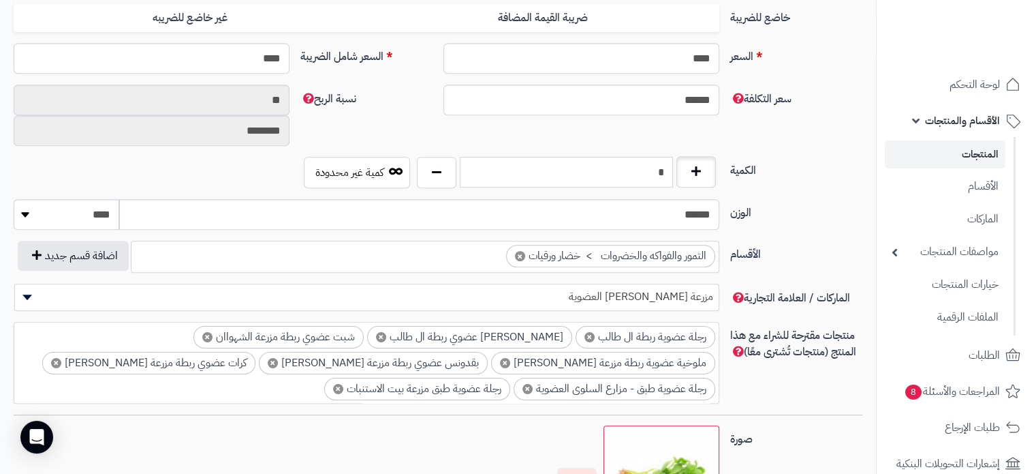
drag, startPoint x: 653, startPoint y: 174, endPoint x: 709, endPoint y: 171, distance: 56.7
click at [709, 171] on div "*" at bounding box center [567, 172] width 306 height 31
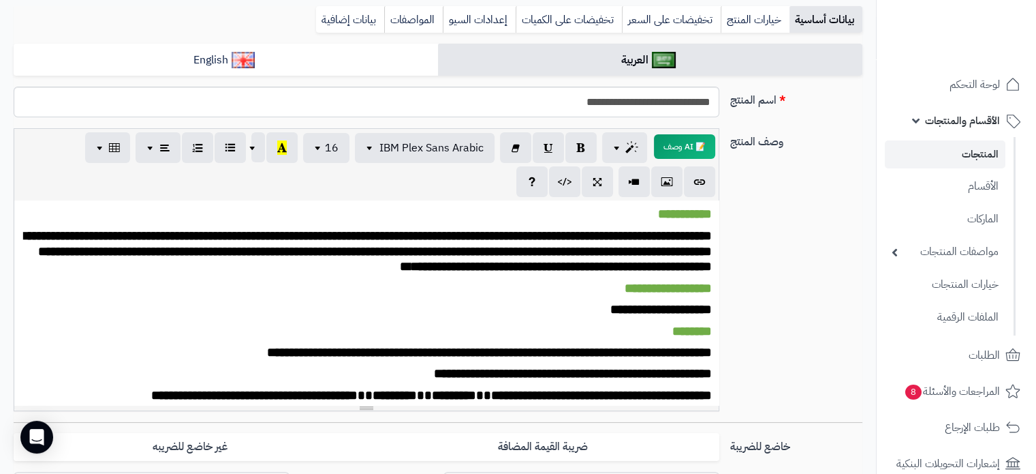
scroll to position [0, 0]
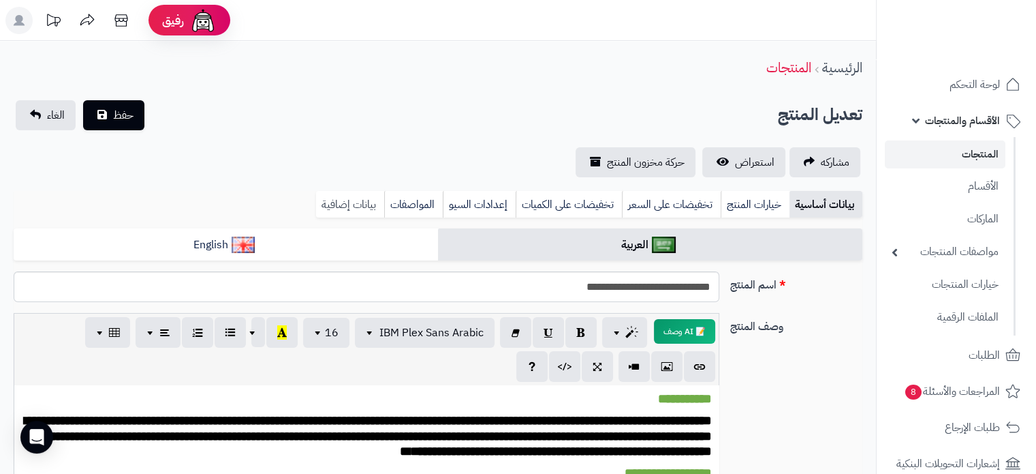
type input "*"
click at [358, 207] on link "بيانات إضافية" at bounding box center [350, 204] width 68 height 27
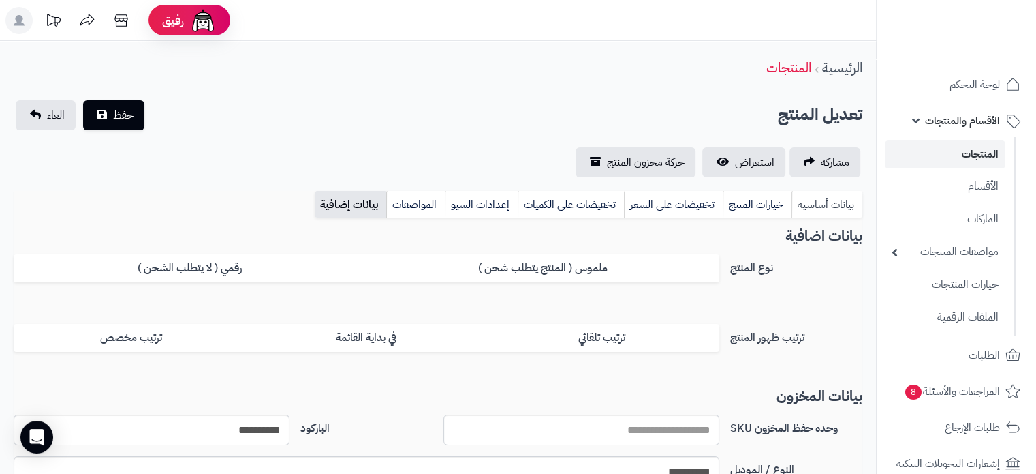
click at [810, 199] on link "بيانات أساسية" at bounding box center [827, 204] width 71 height 27
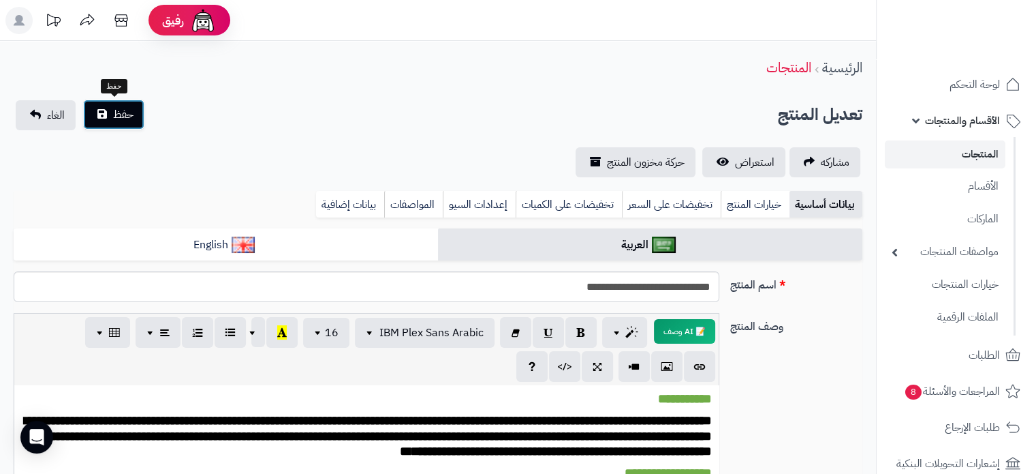
click at [132, 109] on span "حفظ" at bounding box center [123, 114] width 20 height 16
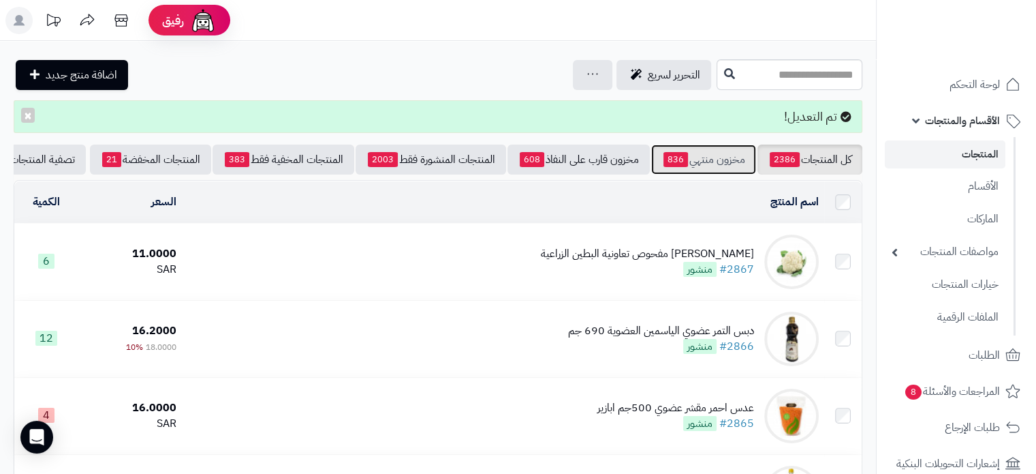
click at [724, 164] on link "مخزون منتهي 836" at bounding box center [703, 159] width 105 height 30
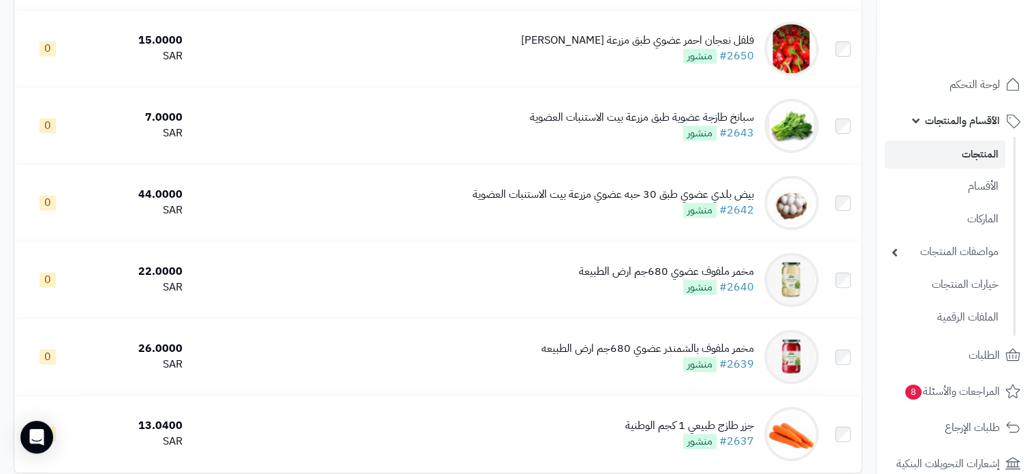
scroll to position [2185, 0]
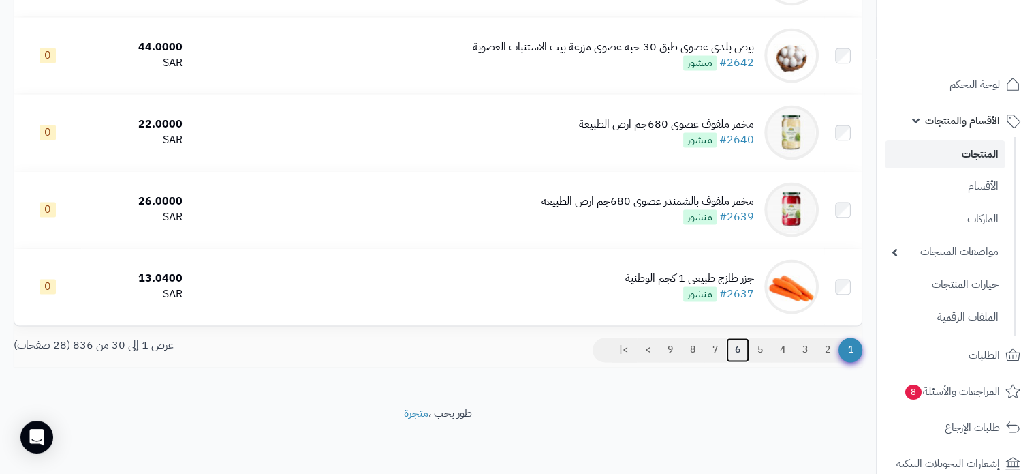
click at [729, 349] on link "6" at bounding box center [737, 349] width 23 height 25
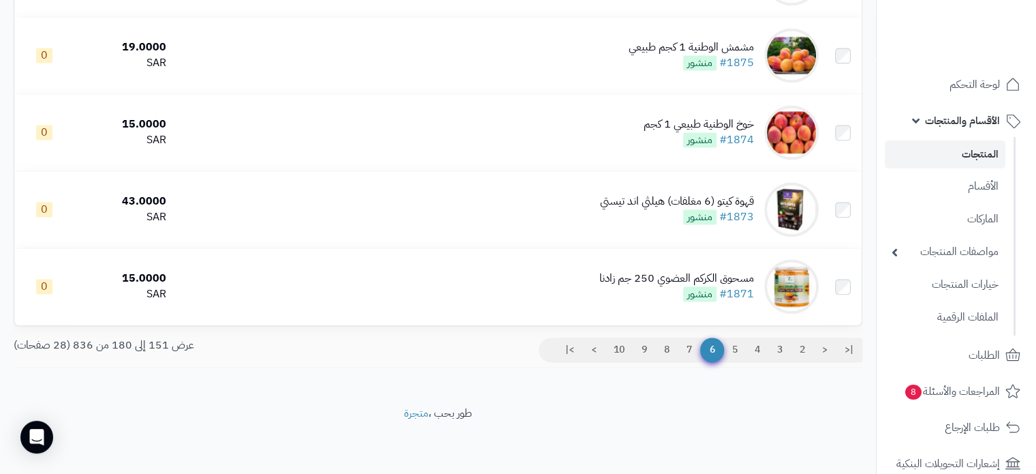
scroll to position [2181, 0]
click at [687, 358] on link "7" at bounding box center [689, 349] width 23 height 25
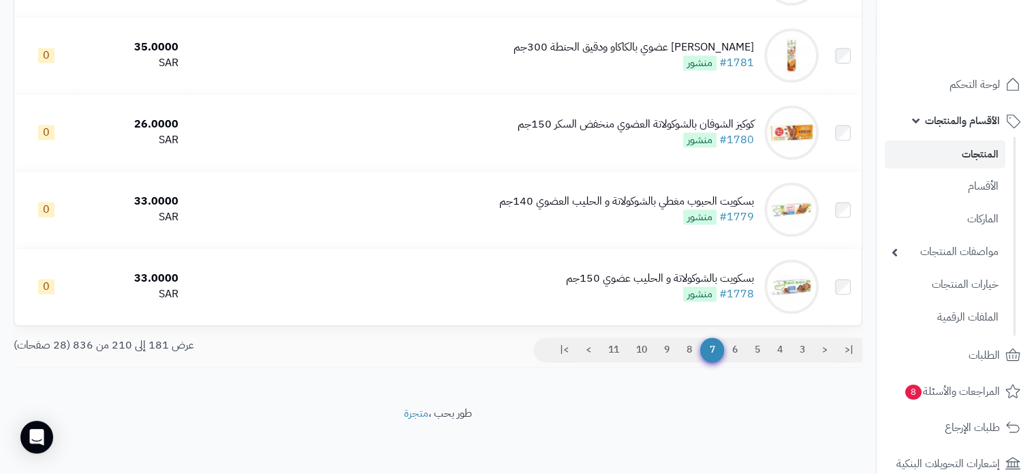
scroll to position [2185, 0]
click at [681, 367] on div "|< < 3 4 5 6 7 8 9 10 11 > >|" at bounding box center [655, 351] width 435 height 29
click at [690, 346] on link "8" at bounding box center [689, 349] width 23 height 25
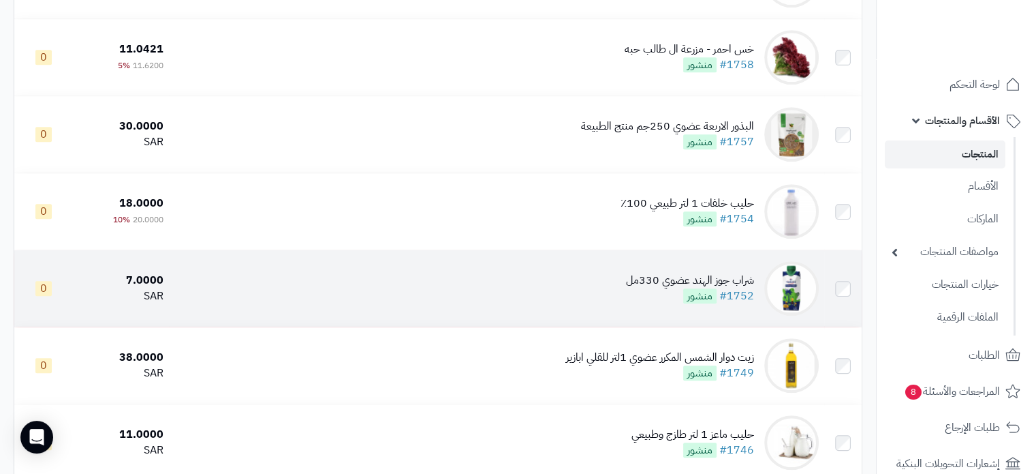
scroll to position [954, 0]
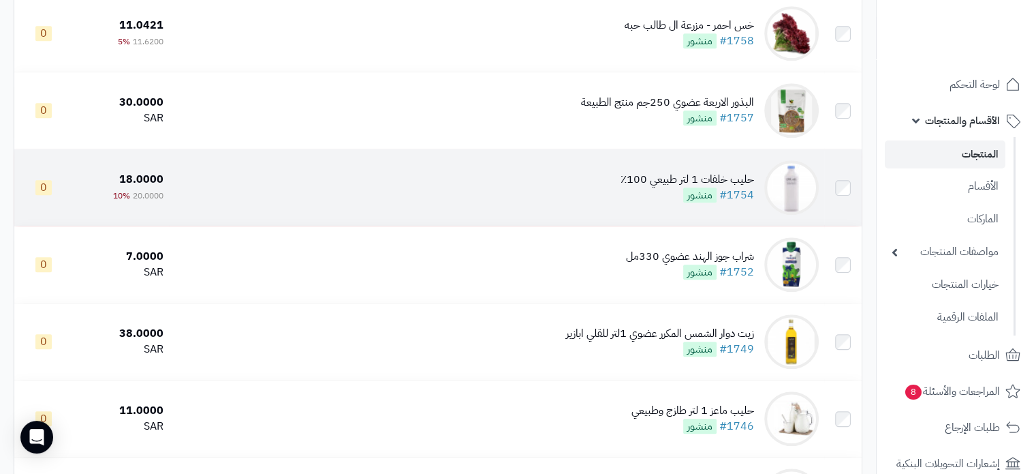
click at [651, 187] on div "حليب خلفات 1 لتر طبيعي 100٪؜" at bounding box center [688, 180] width 134 height 16
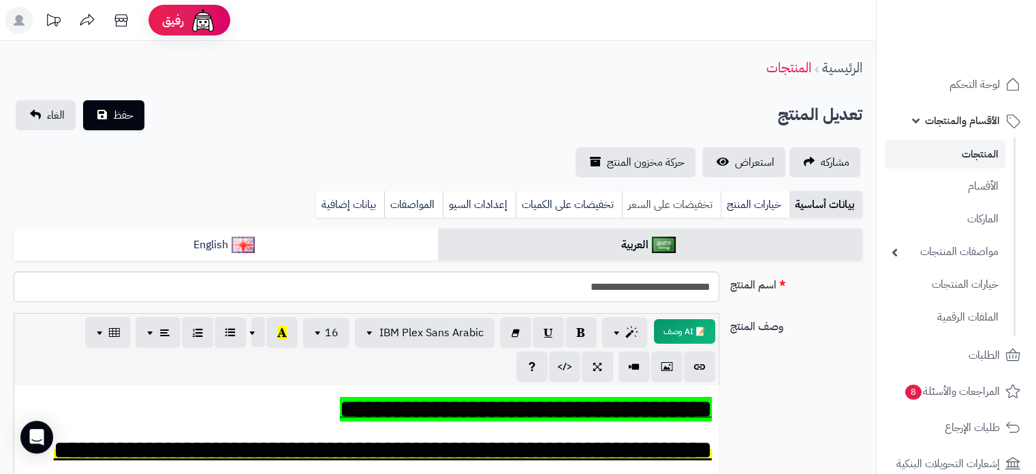
click at [683, 206] on link "تخفيضات على السعر" at bounding box center [671, 204] width 99 height 27
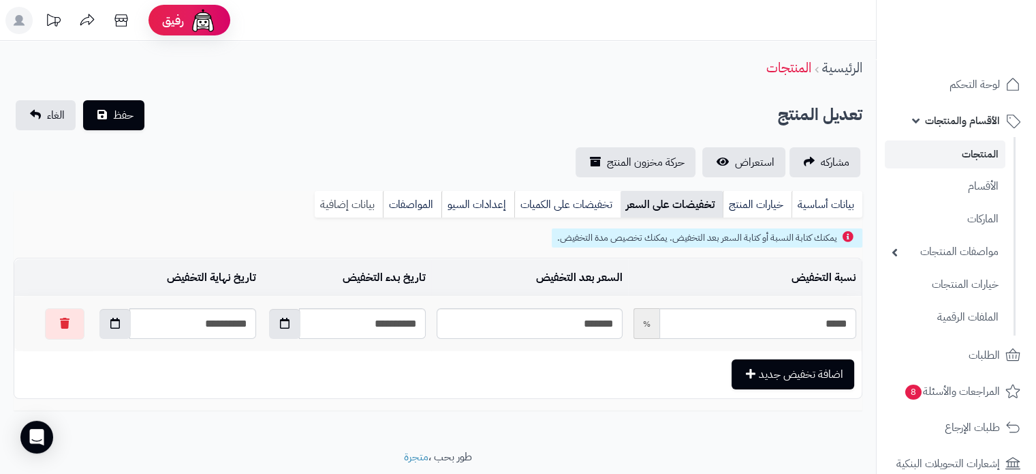
click at [346, 207] on link "بيانات إضافية" at bounding box center [349, 204] width 68 height 27
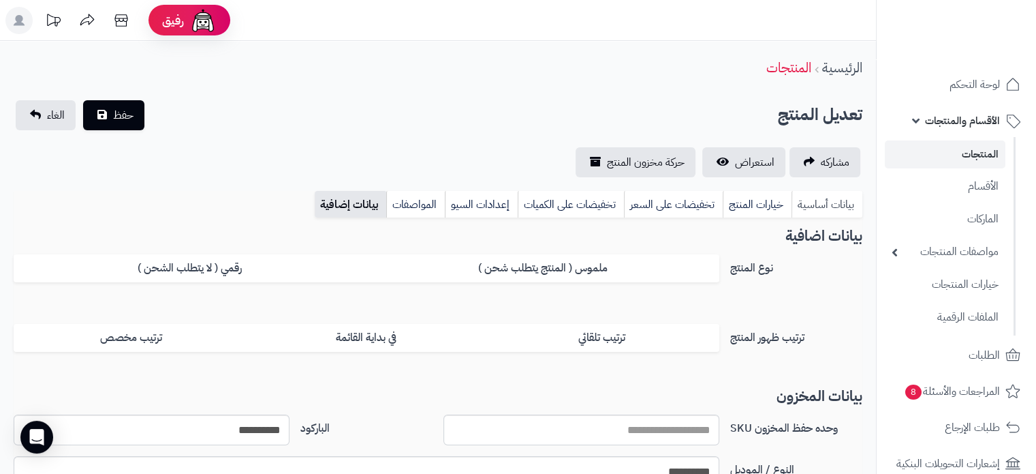
click at [835, 206] on link "بيانات أساسية" at bounding box center [827, 204] width 71 height 27
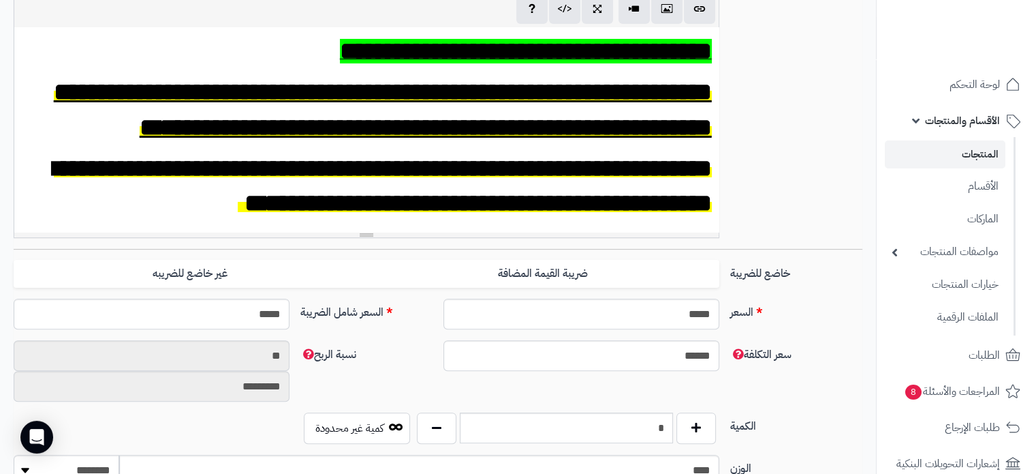
scroll to position [477, 0]
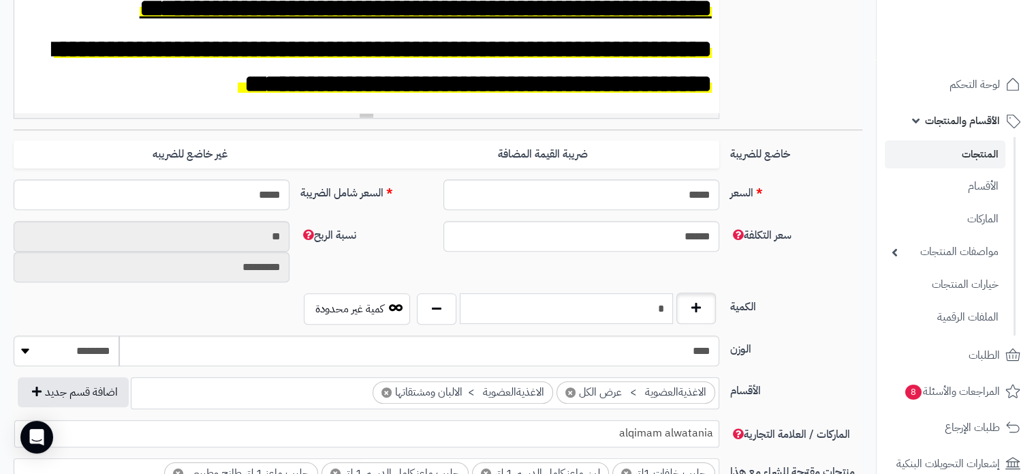
drag, startPoint x: 649, startPoint y: 304, endPoint x: 688, endPoint y: 302, distance: 39.6
click at [688, 302] on div "*" at bounding box center [567, 308] width 306 height 31
type input "*"
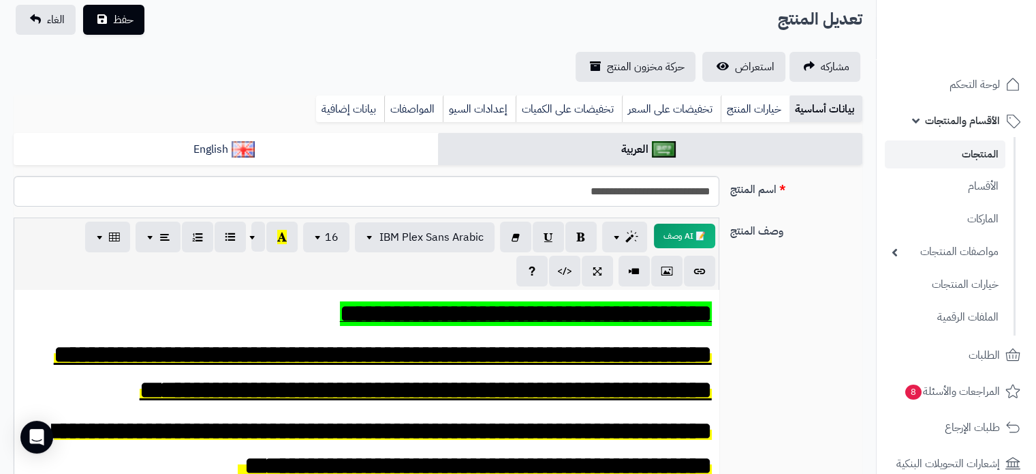
scroll to position [0, 0]
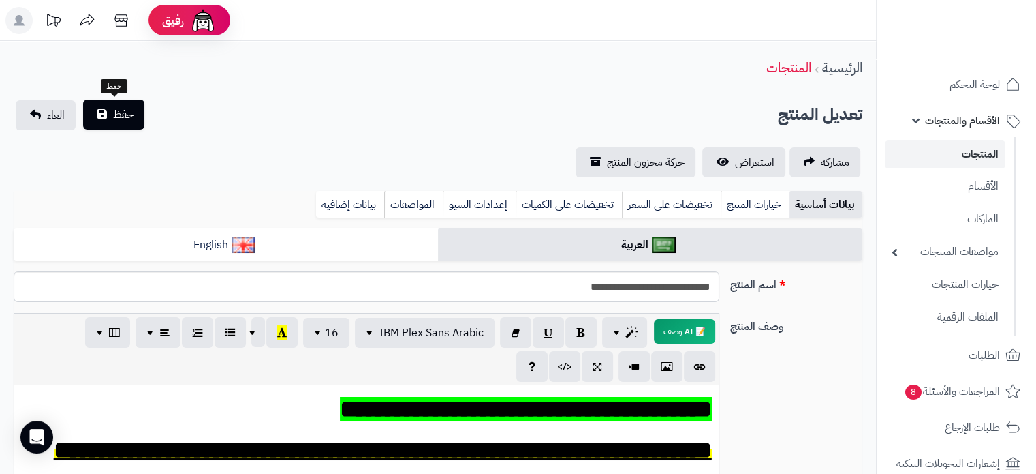
type input "*"
click at [104, 114] on button "حفظ" at bounding box center [113, 114] width 61 height 30
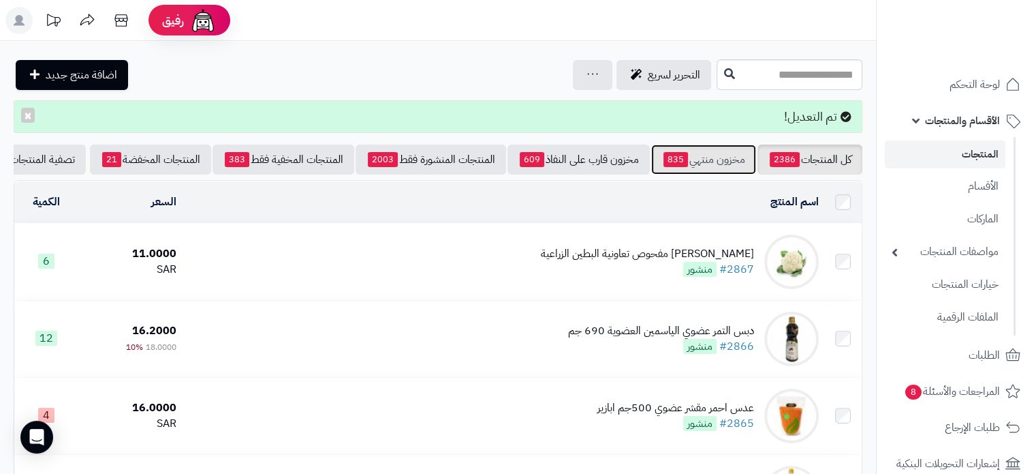
click at [731, 152] on link "مخزون منتهي 835" at bounding box center [703, 159] width 105 height 30
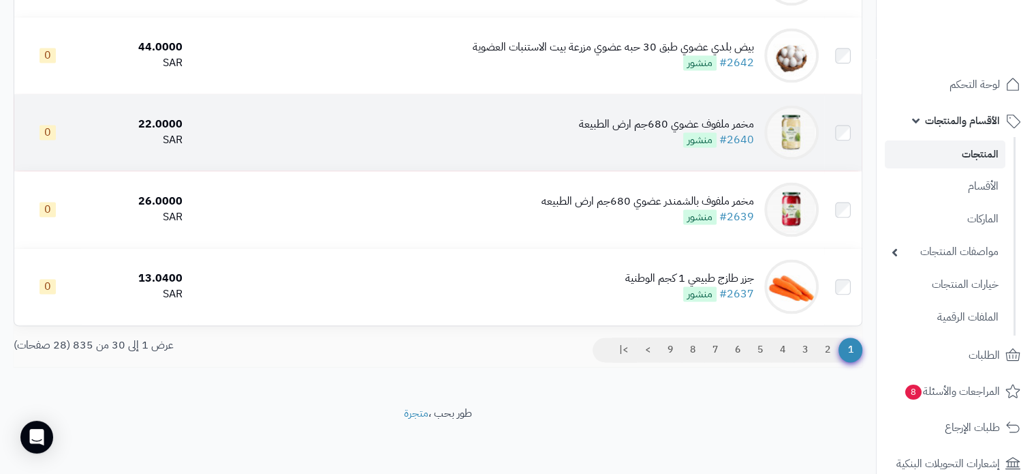
scroll to position [2185, 0]
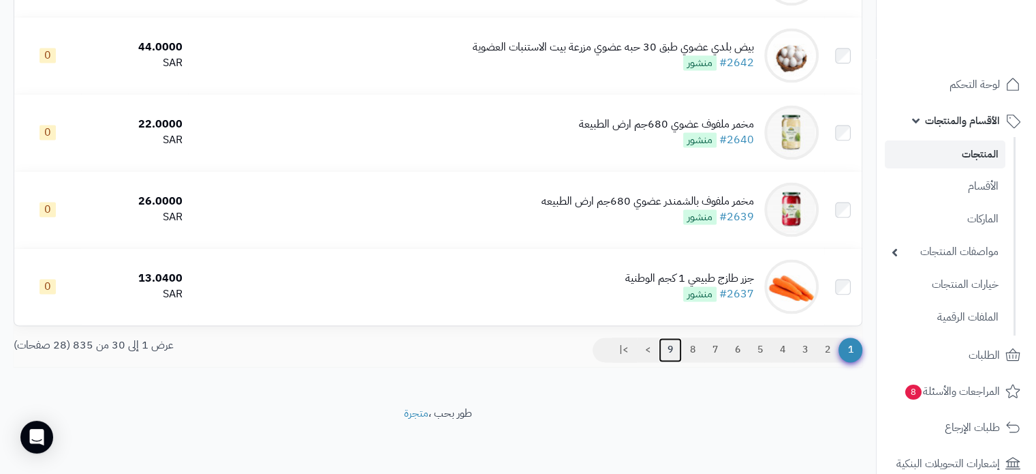
click at [671, 348] on link "9" at bounding box center [670, 349] width 23 height 25
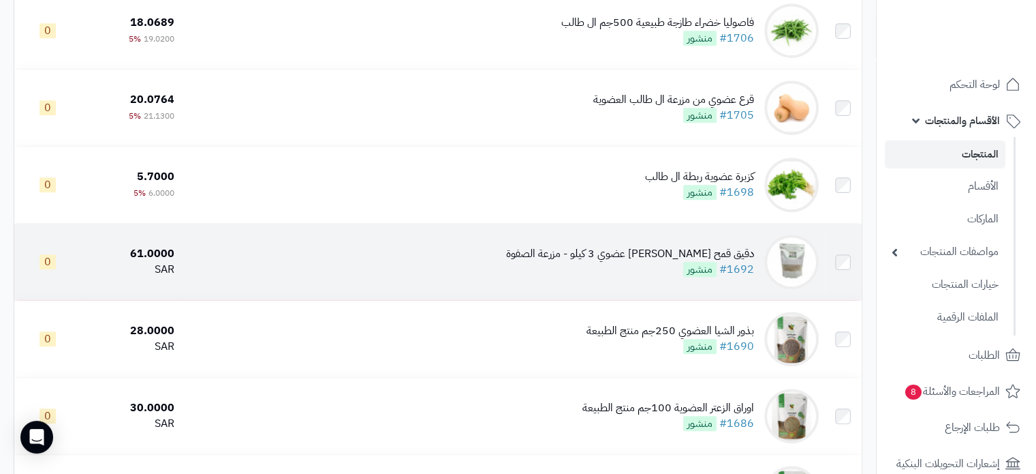
scroll to position [750, 0]
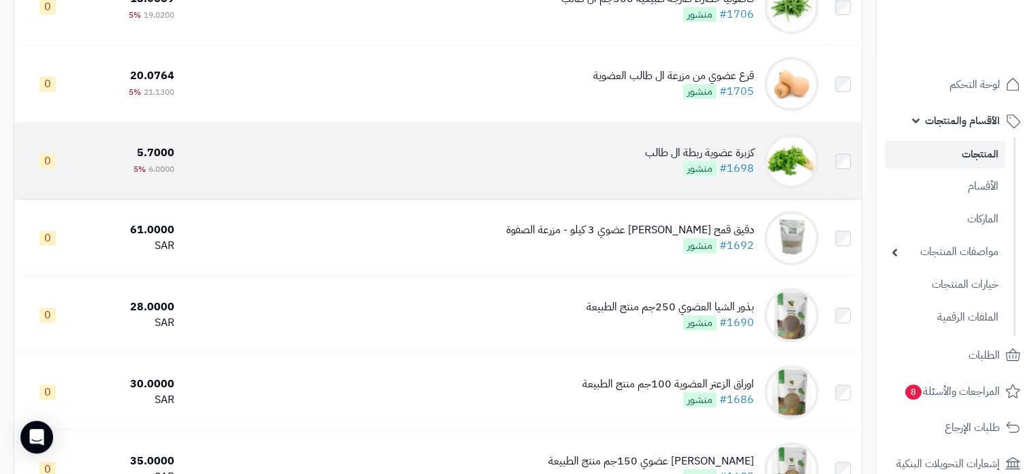
click at [698, 161] on div "كزبرة عضوية ربطة ال طالب" at bounding box center [699, 153] width 109 height 16
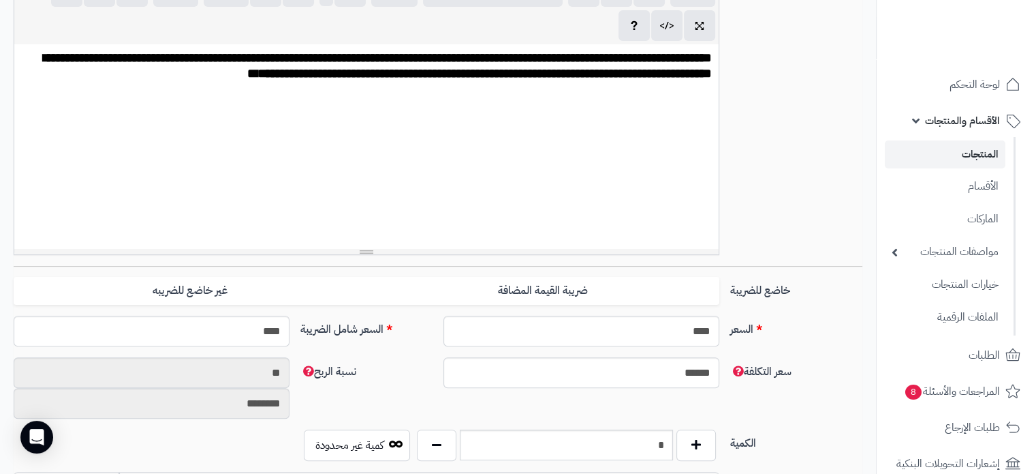
scroll to position [341, 0]
drag, startPoint x: 643, startPoint y: 446, endPoint x: 705, endPoint y: 440, distance: 61.6
click at [705, 440] on div "*" at bounding box center [567, 444] width 306 height 31
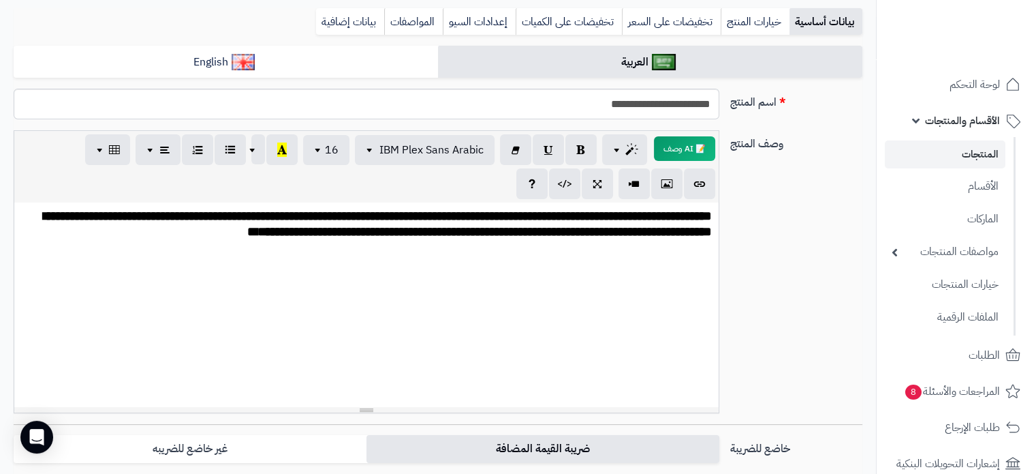
scroll to position [68, 0]
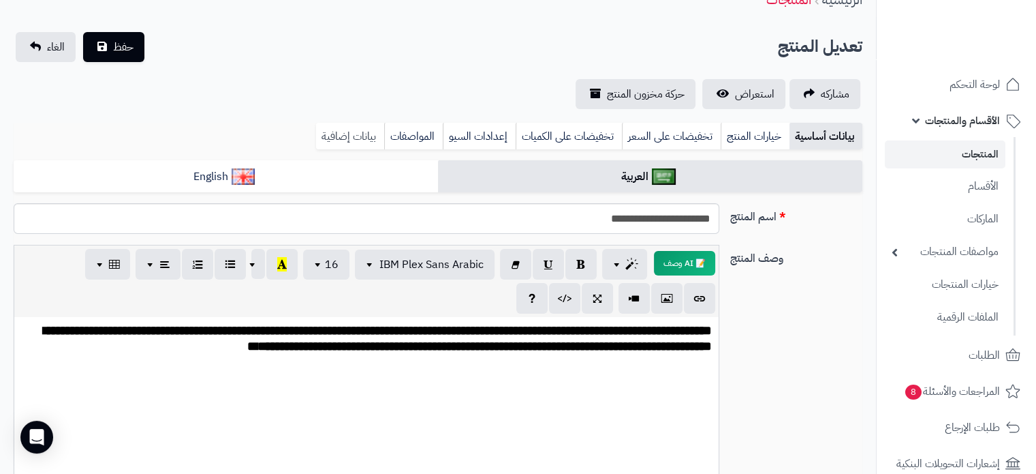
type input "**"
click at [358, 141] on link "بيانات إضافية" at bounding box center [350, 136] width 68 height 27
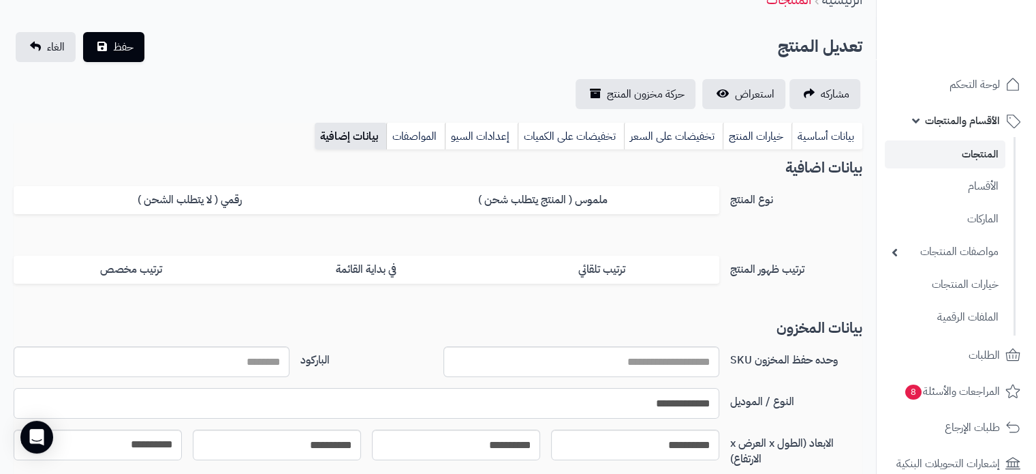
click at [668, 397] on input "**********" at bounding box center [367, 403] width 706 height 31
paste input "**********"
type input "**********"
click at [123, 27] on div "**********" at bounding box center [438, 293] width 876 height 641
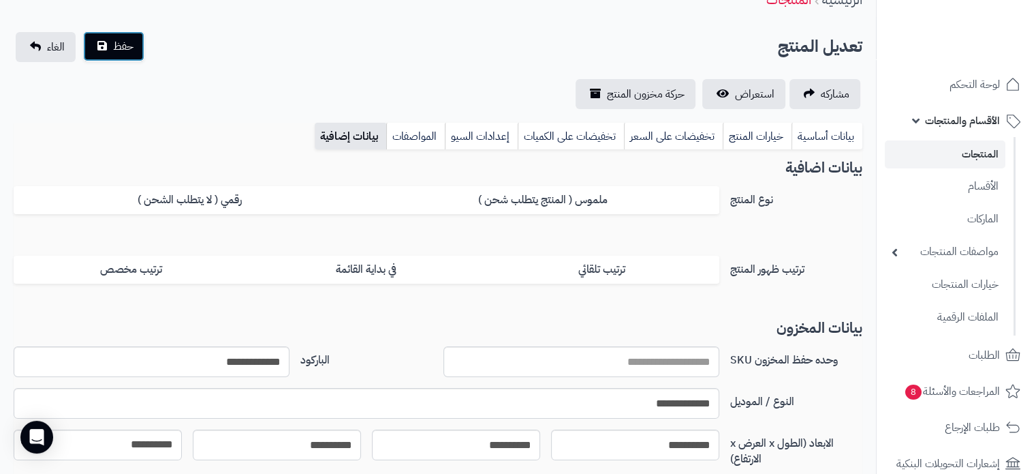
click at [114, 48] on span "حفظ" at bounding box center [123, 46] width 20 height 16
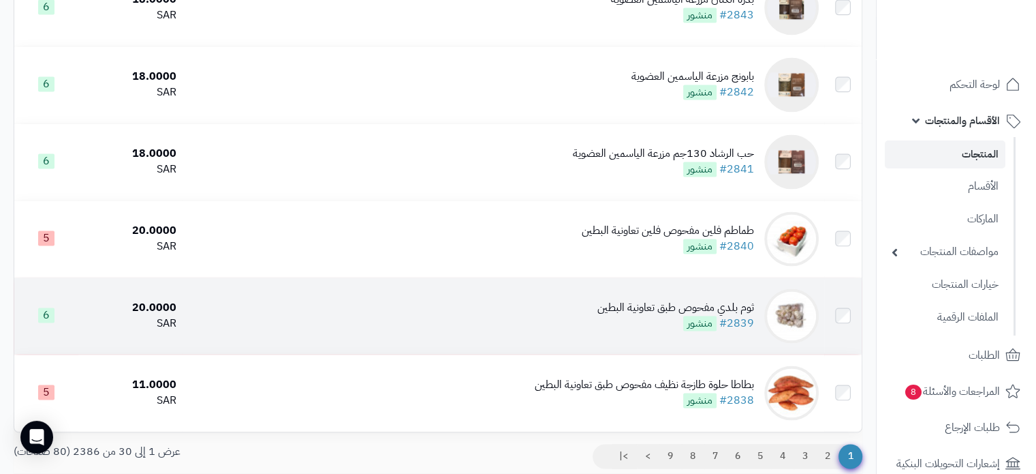
scroll to position [2228, 0]
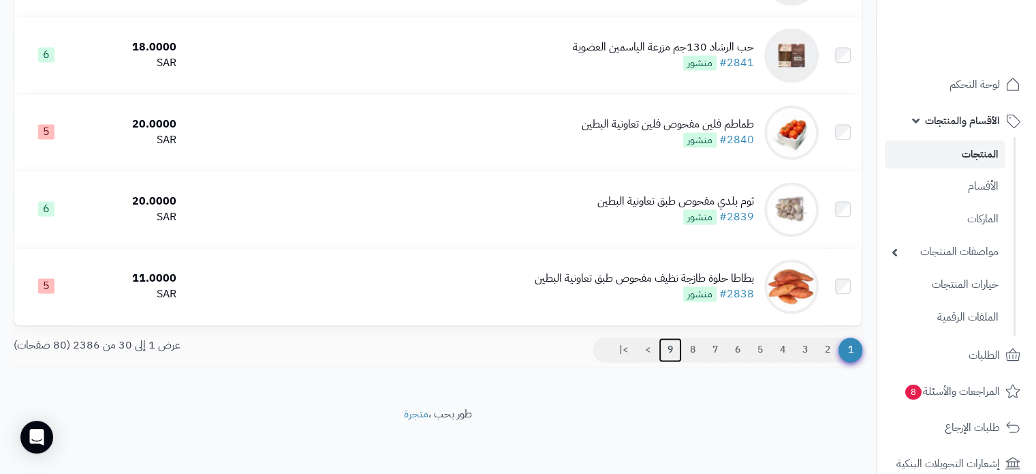
click at [668, 348] on link "9" at bounding box center [670, 349] width 23 height 25
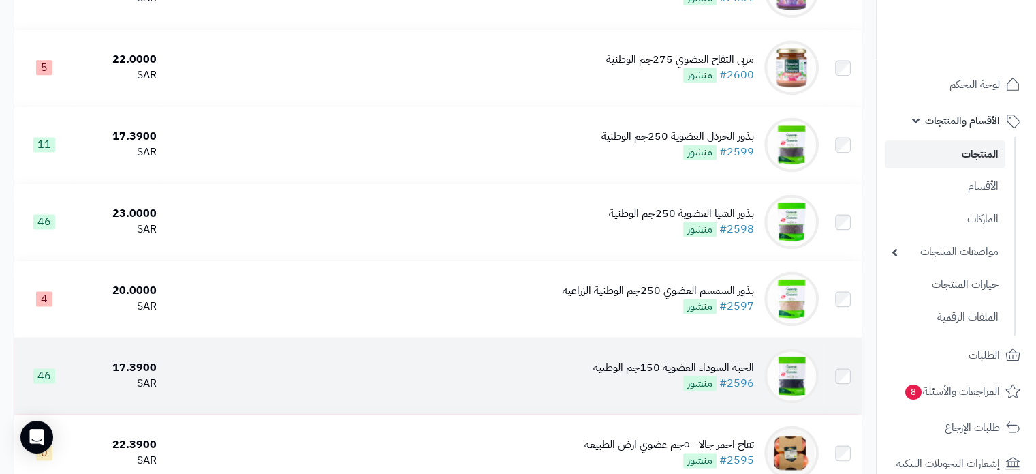
scroll to position [2185, 0]
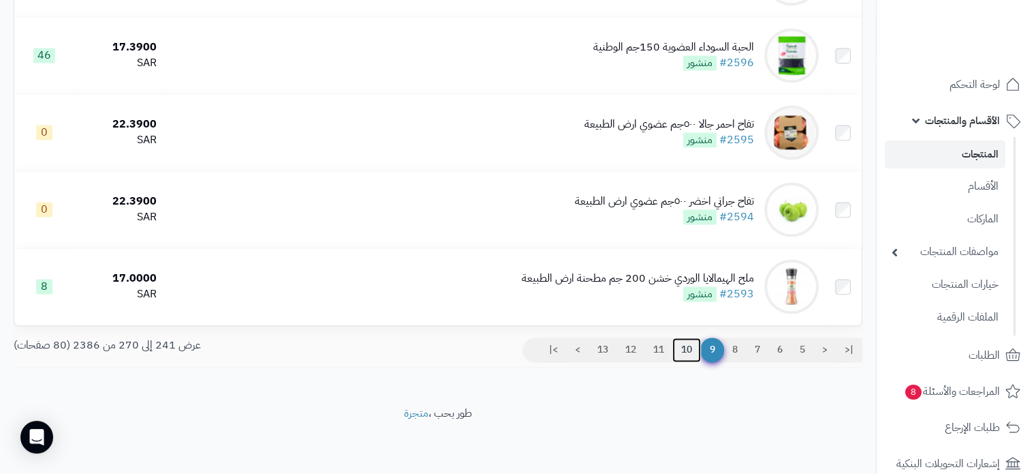
click at [679, 346] on link "10" at bounding box center [687, 349] width 29 height 25
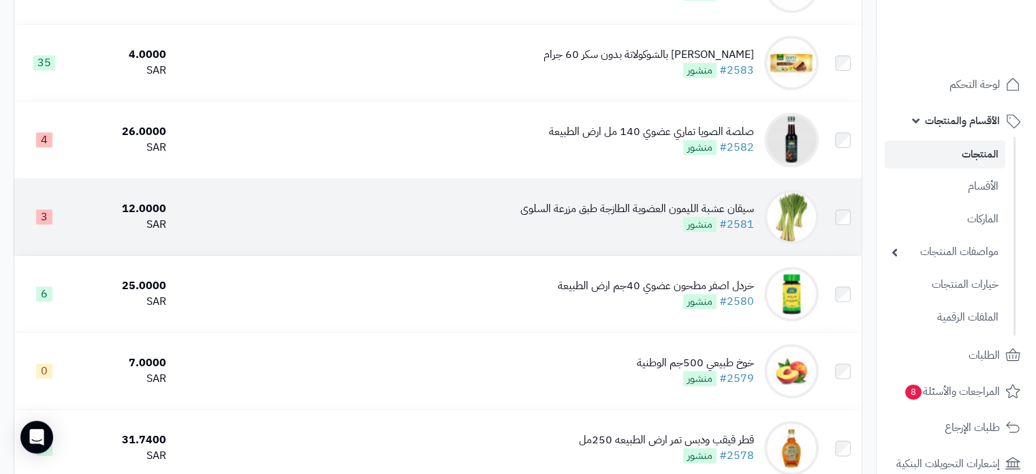
scroll to position [886, 0]
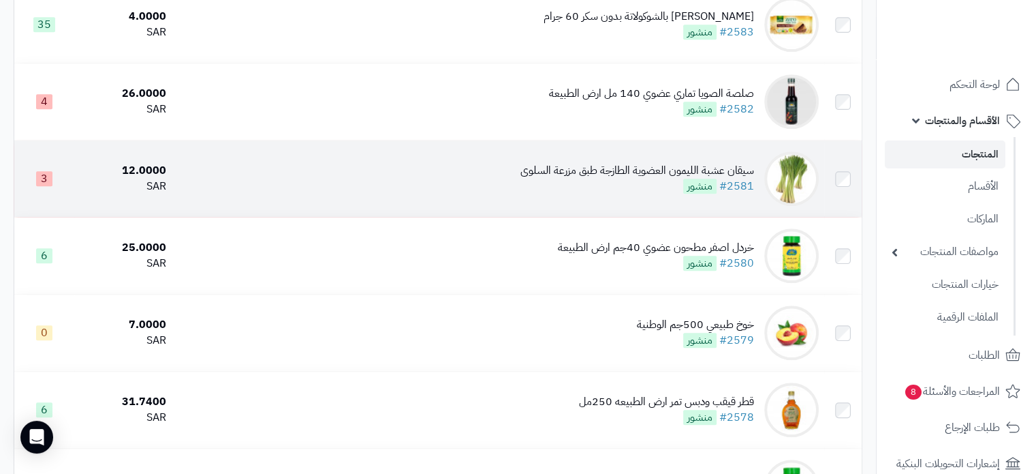
click at [620, 179] on div "سيقان عشبة الليمون العضوية الطازجة طبق مزرعة السلوى" at bounding box center [638, 171] width 234 height 16
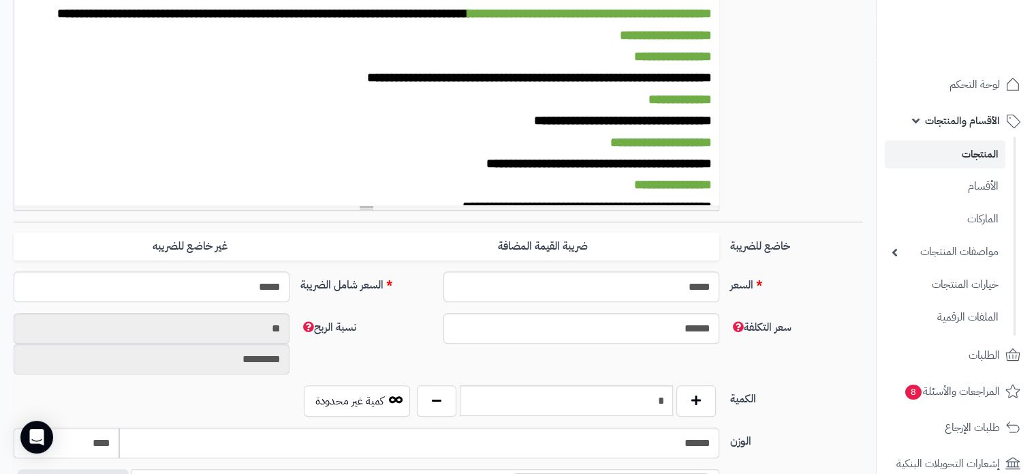
scroll to position [613, 0]
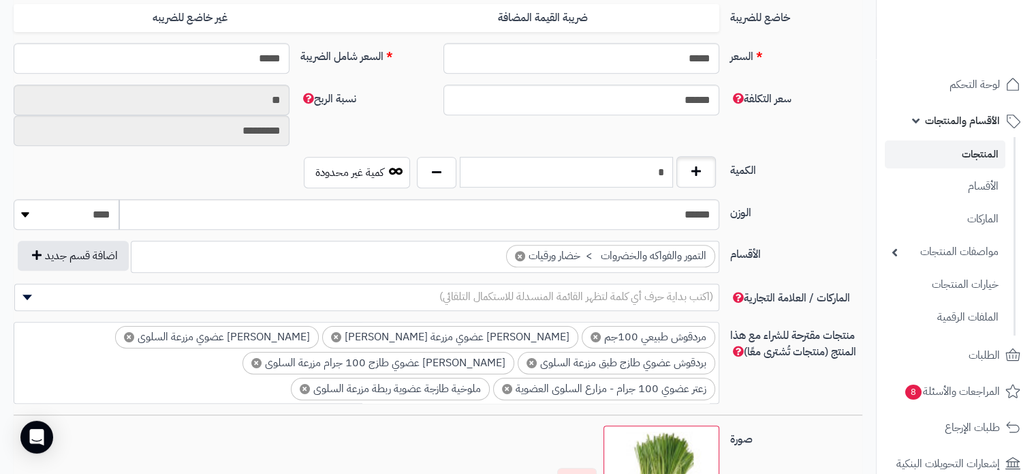
drag, startPoint x: 658, startPoint y: 181, endPoint x: 698, endPoint y: 166, distance: 42.9
click at [701, 167] on div "*" at bounding box center [567, 172] width 306 height 31
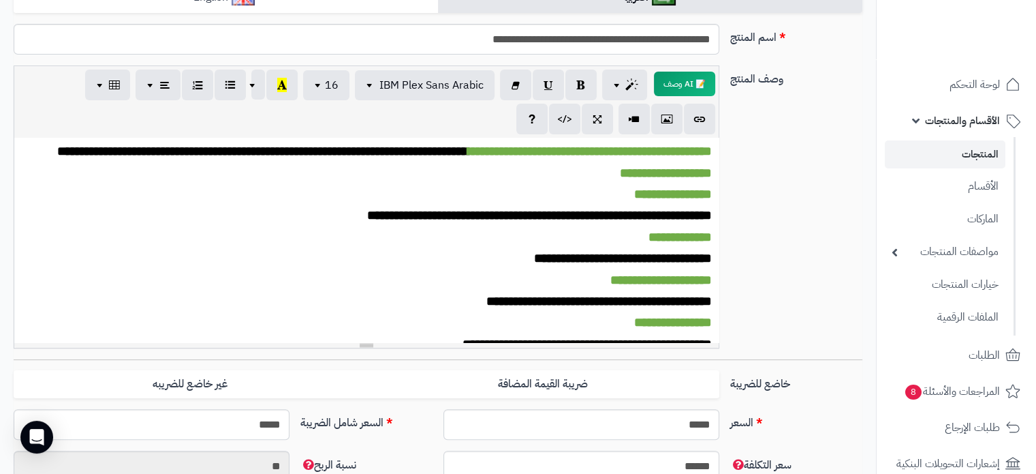
scroll to position [0, 0]
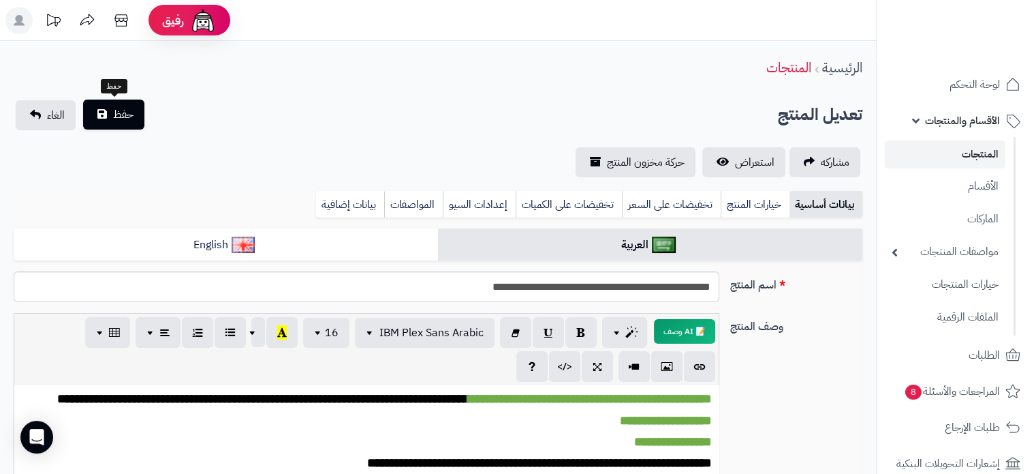
type input "*"
click at [118, 117] on span "حفظ" at bounding box center [123, 114] width 20 height 16
